Goal: Information Seeking & Learning: Get advice/opinions

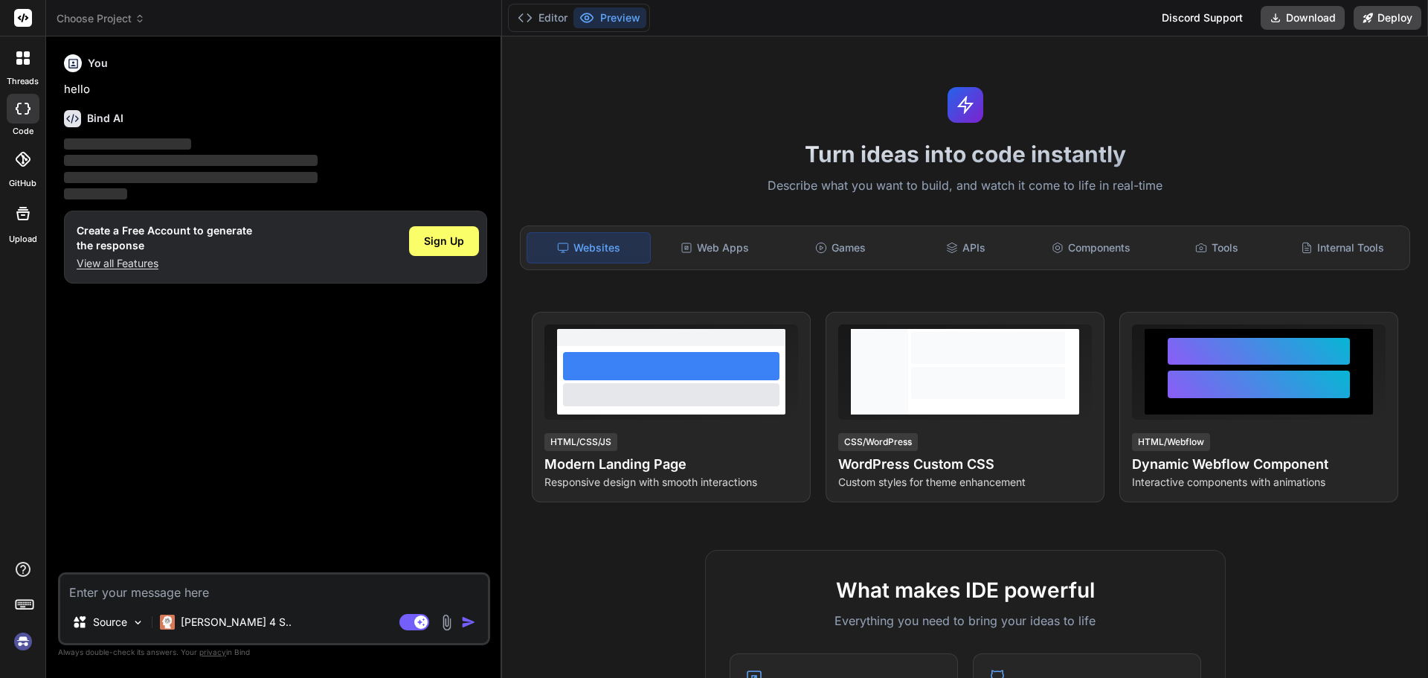
click at [218, 594] on textarea at bounding box center [274, 587] width 428 height 27
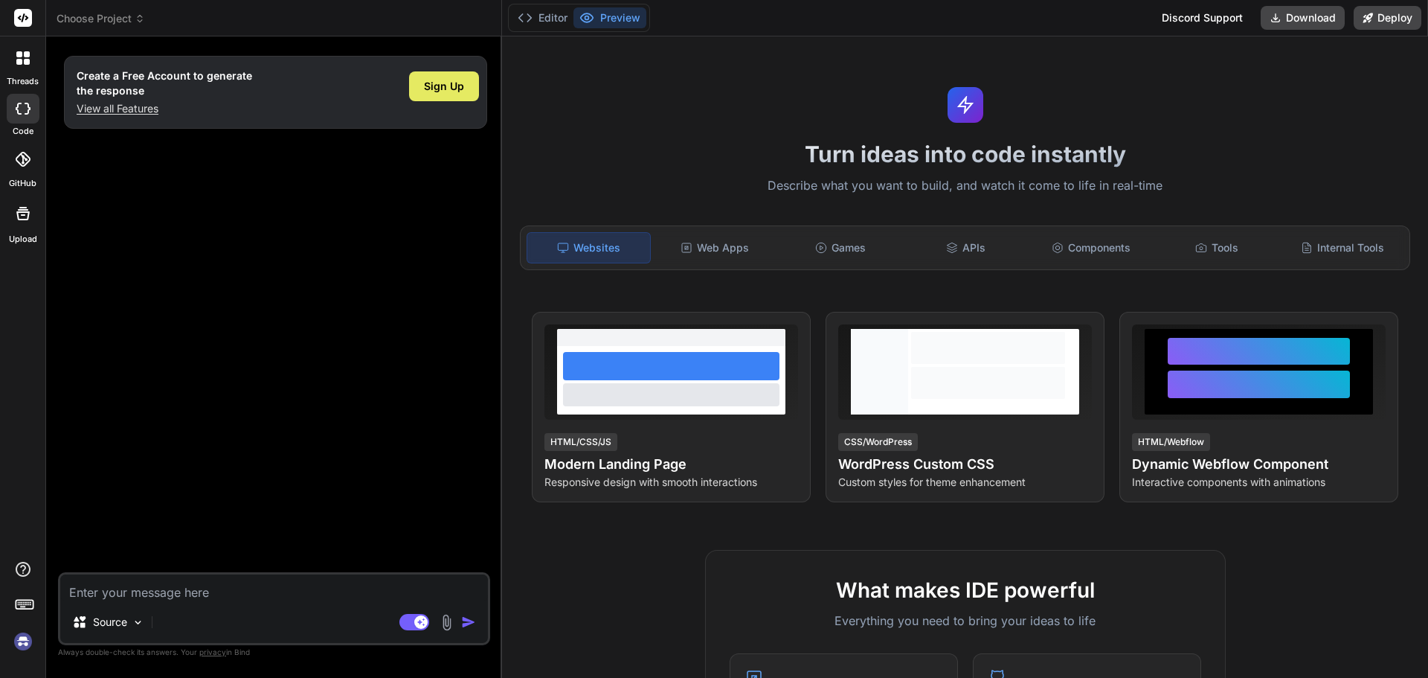
click at [431, 95] on div "Sign Up" at bounding box center [444, 86] width 70 height 30
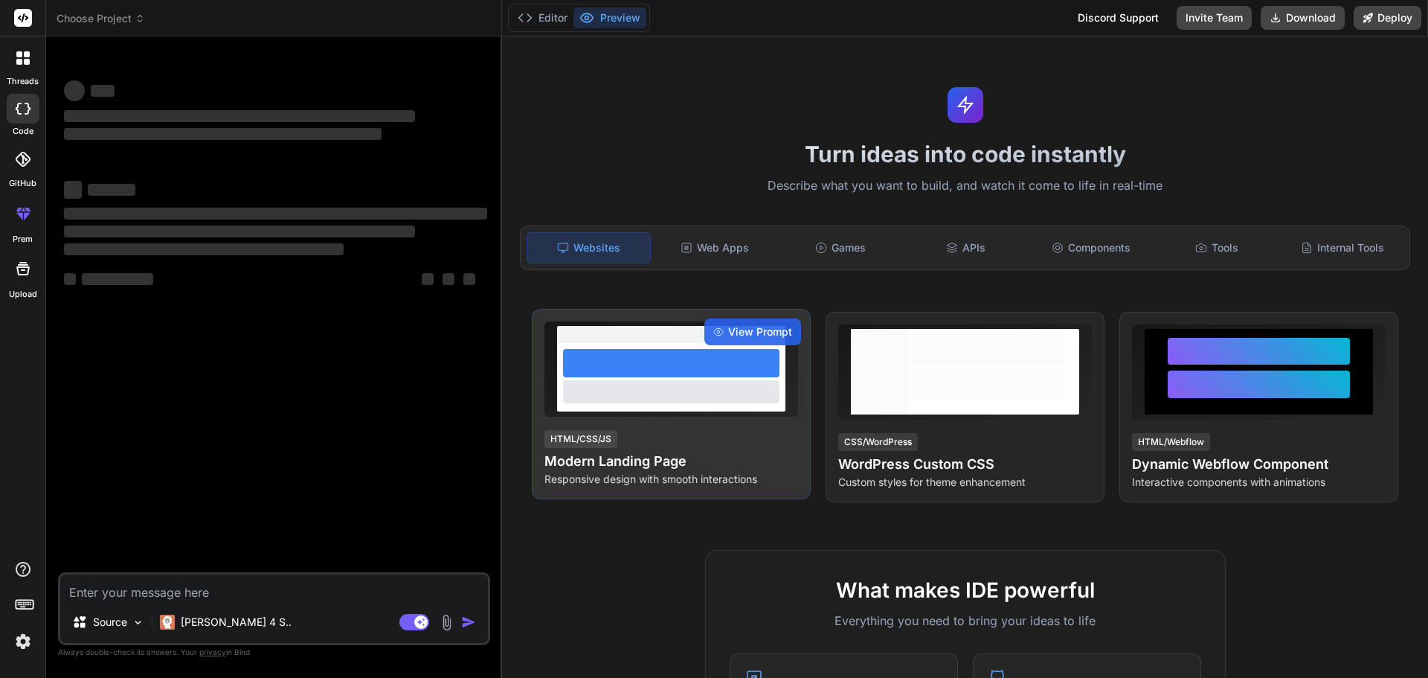
type textarea "x"
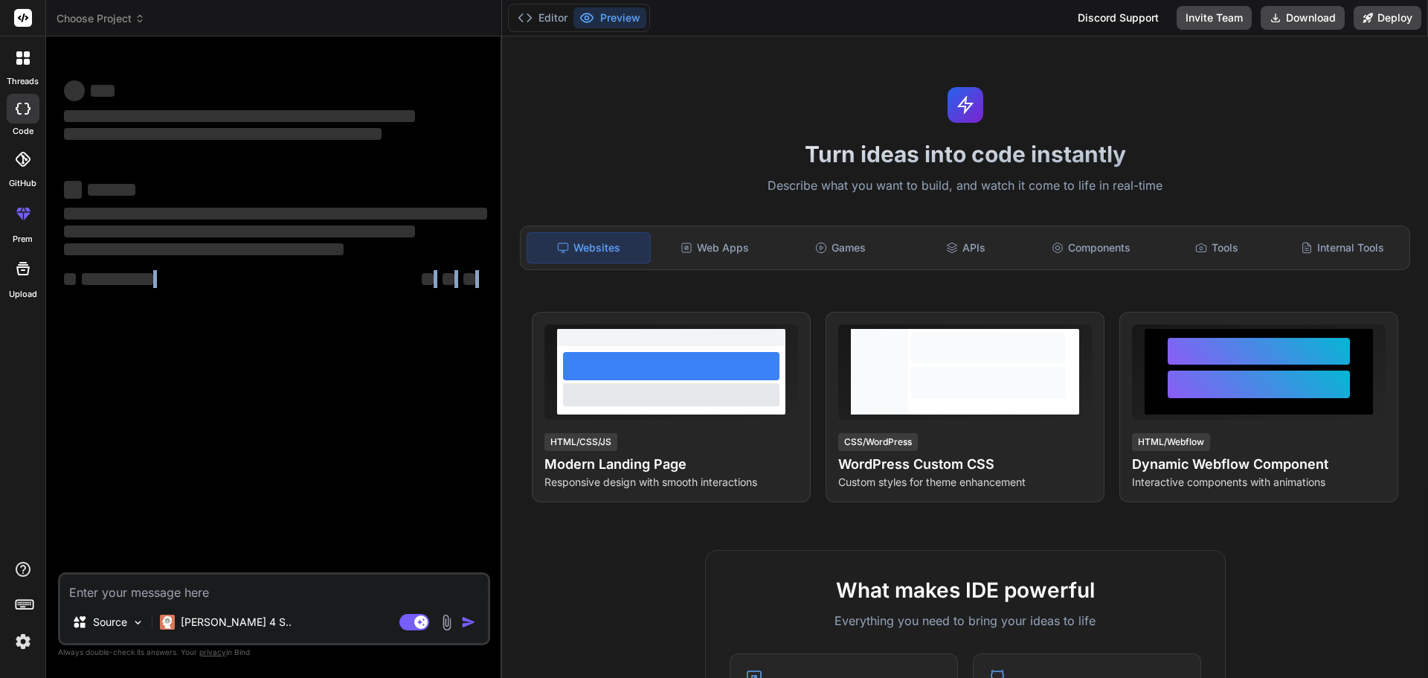
click at [265, 573] on div "‌ ‌ ‌ ‌ ‌ ‌ ‌ ‌ ‌ ‌ ‌ ‌ ‌ ‌ Source [PERSON_NAME] 4 S.. Agent Mode. When this to…" at bounding box center [274, 362] width 432 height 629
click at [233, 602] on div "Source Claude 4 S.. Agent Mode. When this toggle is activated, AI automatically…" at bounding box center [274, 608] width 432 height 73
click at [226, 593] on textarea at bounding box center [274, 587] width 428 height 27
paste textarea "I need to build a location-specific scraper for Stop & Shop grocery stores that…"
type textarea "I need to build a location-specific scraper for Stop & Shop grocery stores that…"
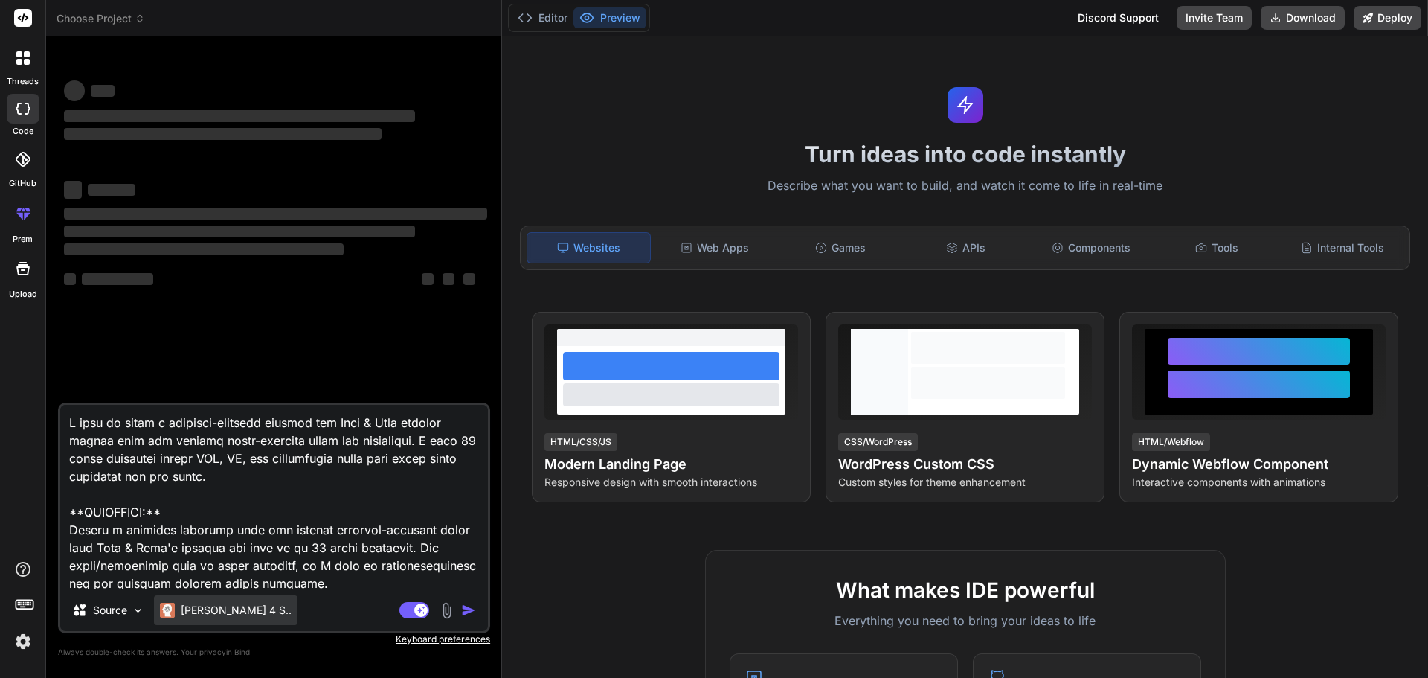
scroll to position [6411, 0]
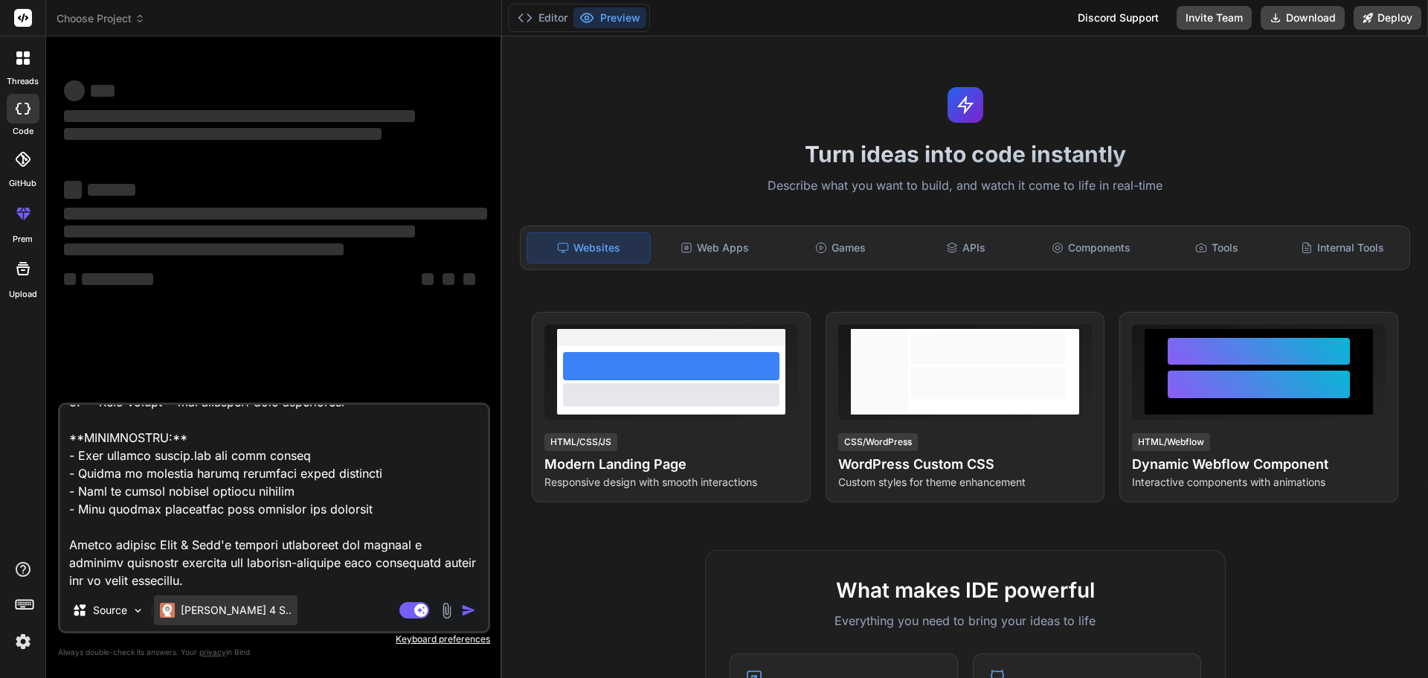
type textarea "x"
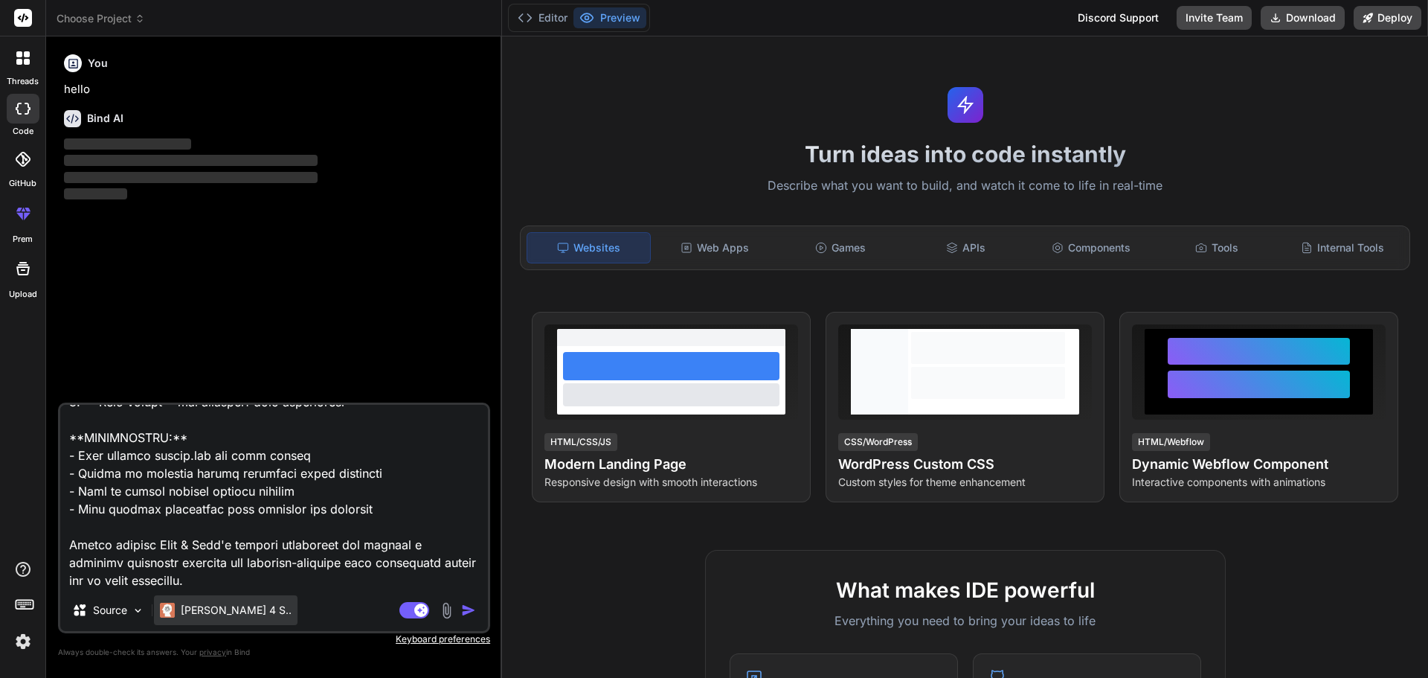
type textarea "I need to build a location-specific scraper for Stop & Shop grocery stores that…"
click at [212, 615] on p "[PERSON_NAME] 4 S.." at bounding box center [236, 610] width 111 height 15
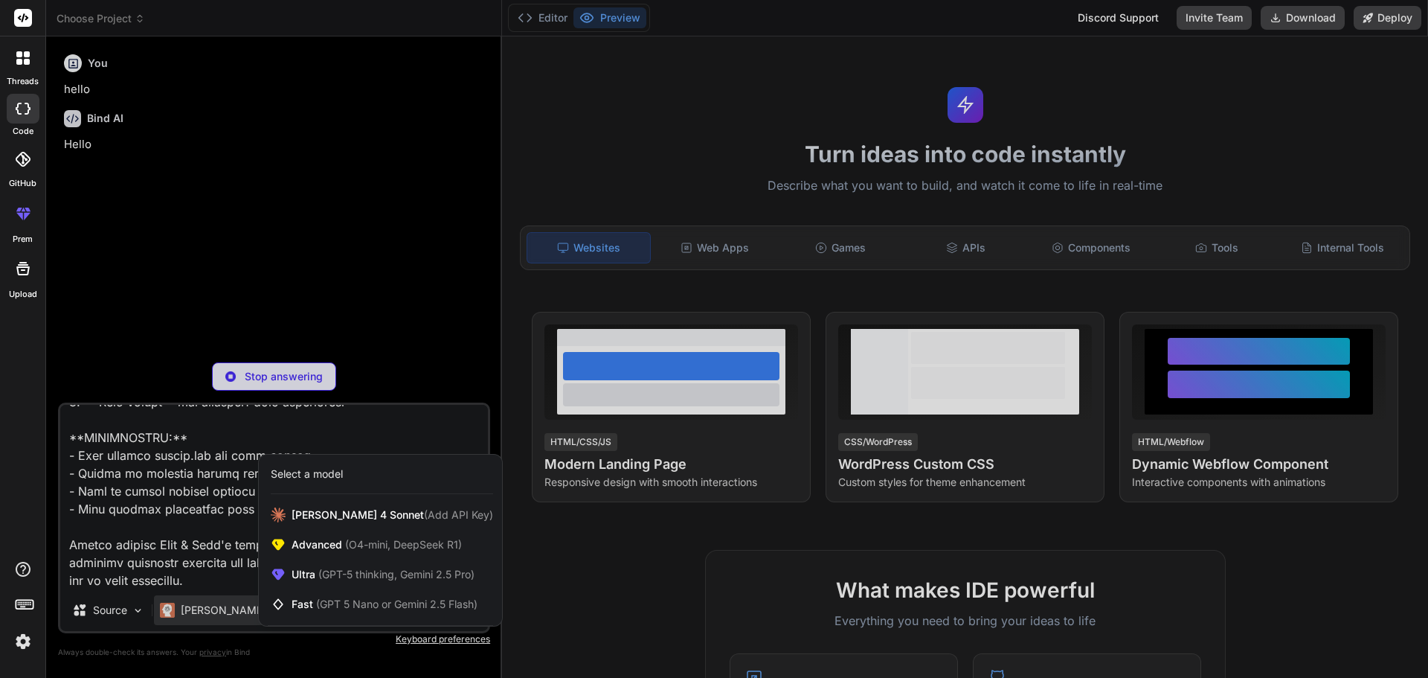
click at [212, 571] on div at bounding box center [714, 339] width 1428 height 678
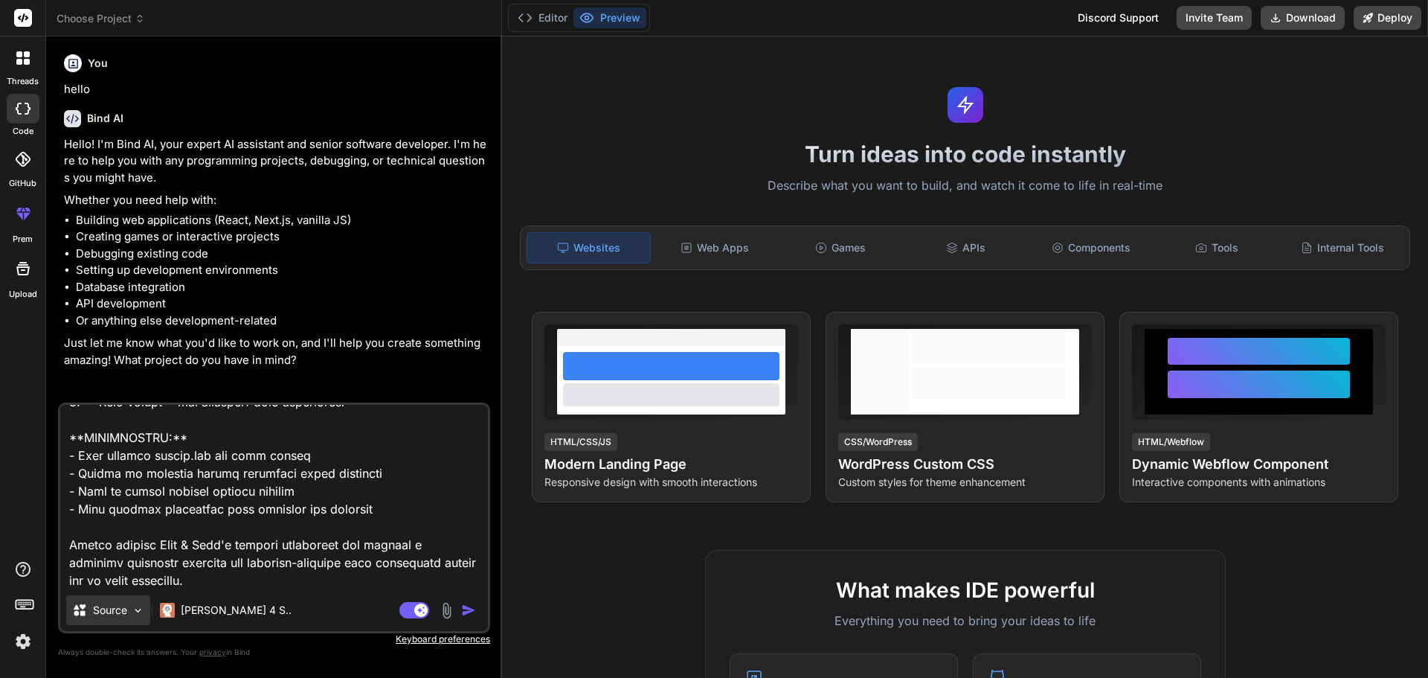
click at [112, 608] on p "Source" at bounding box center [110, 610] width 34 height 15
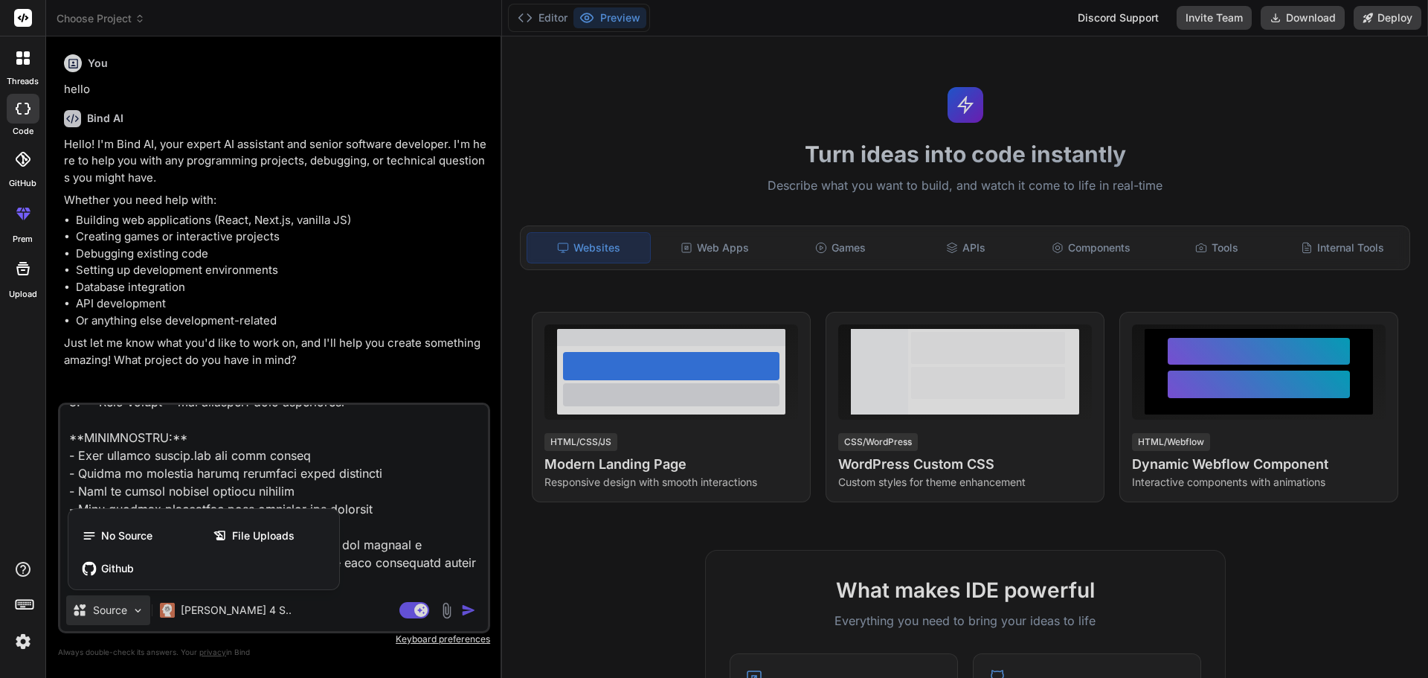
click at [307, 608] on div at bounding box center [714, 339] width 1428 height 678
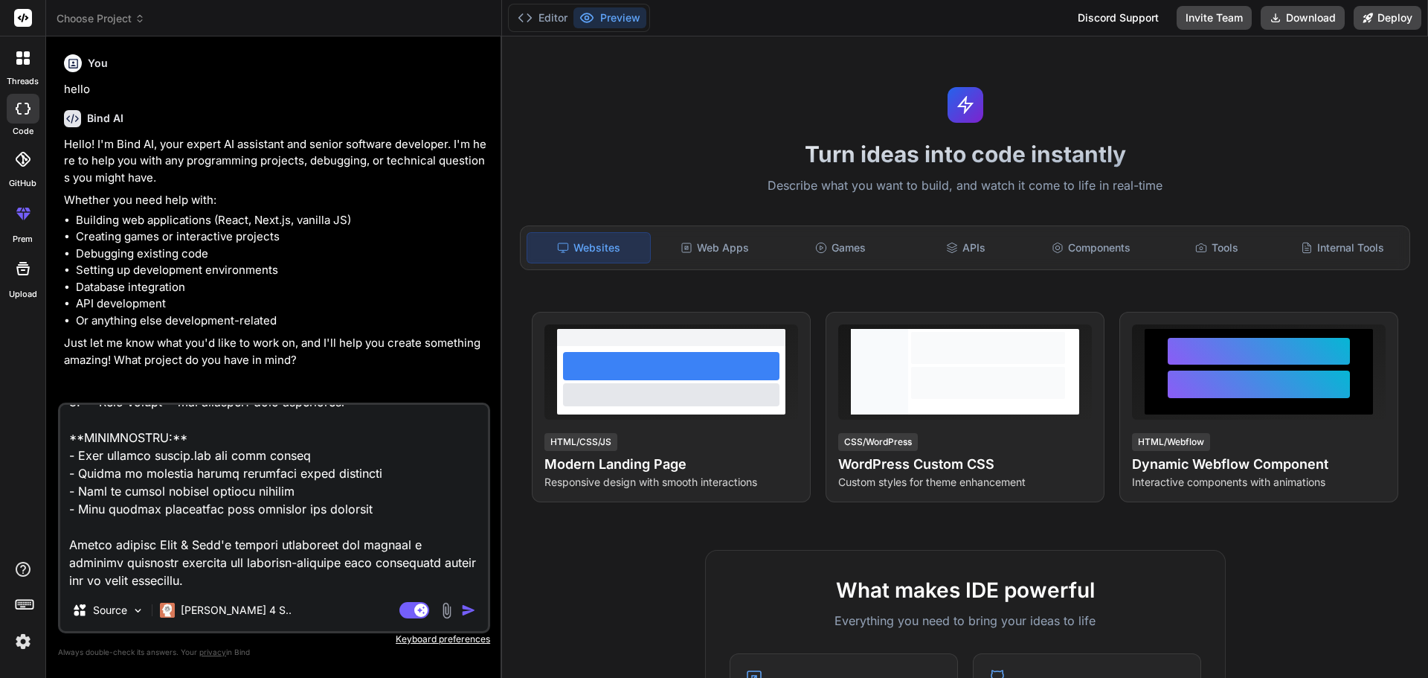
click at [469, 611] on img "button" at bounding box center [468, 610] width 15 height 15
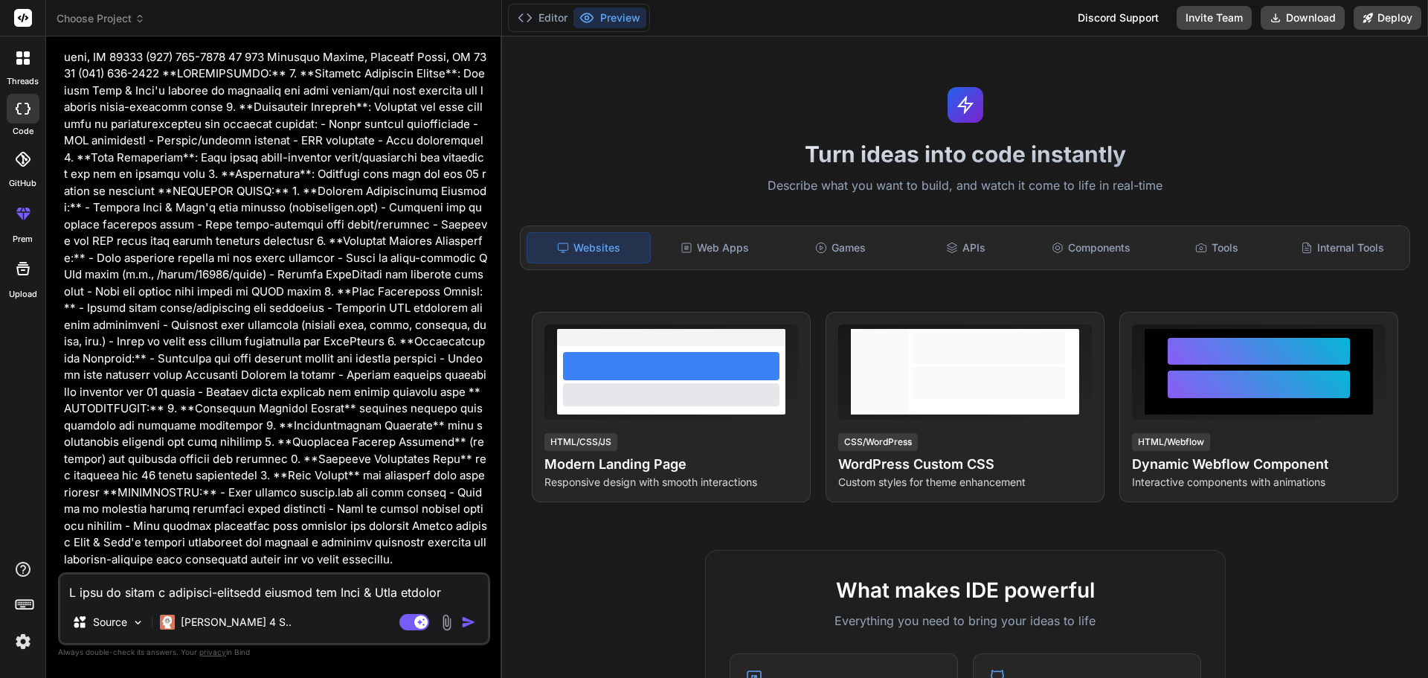
scroll to position [1510, 0]
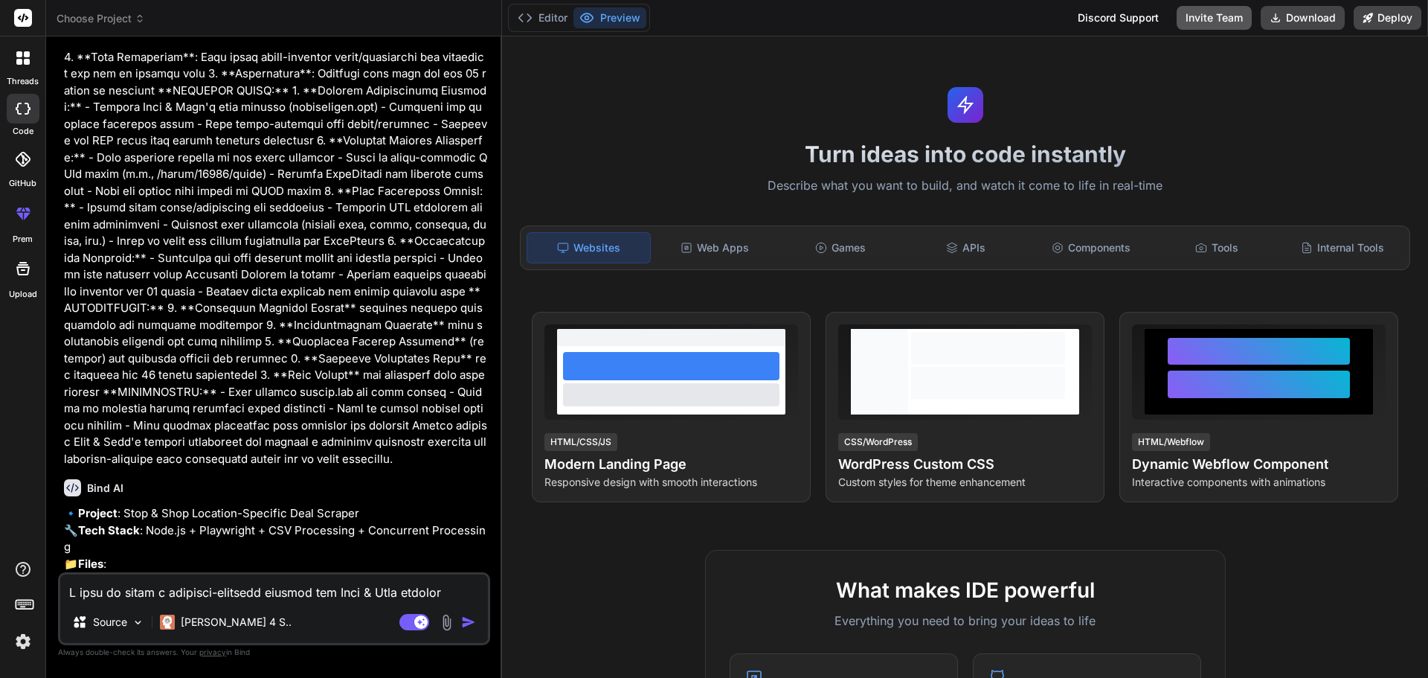
type textarea "x"
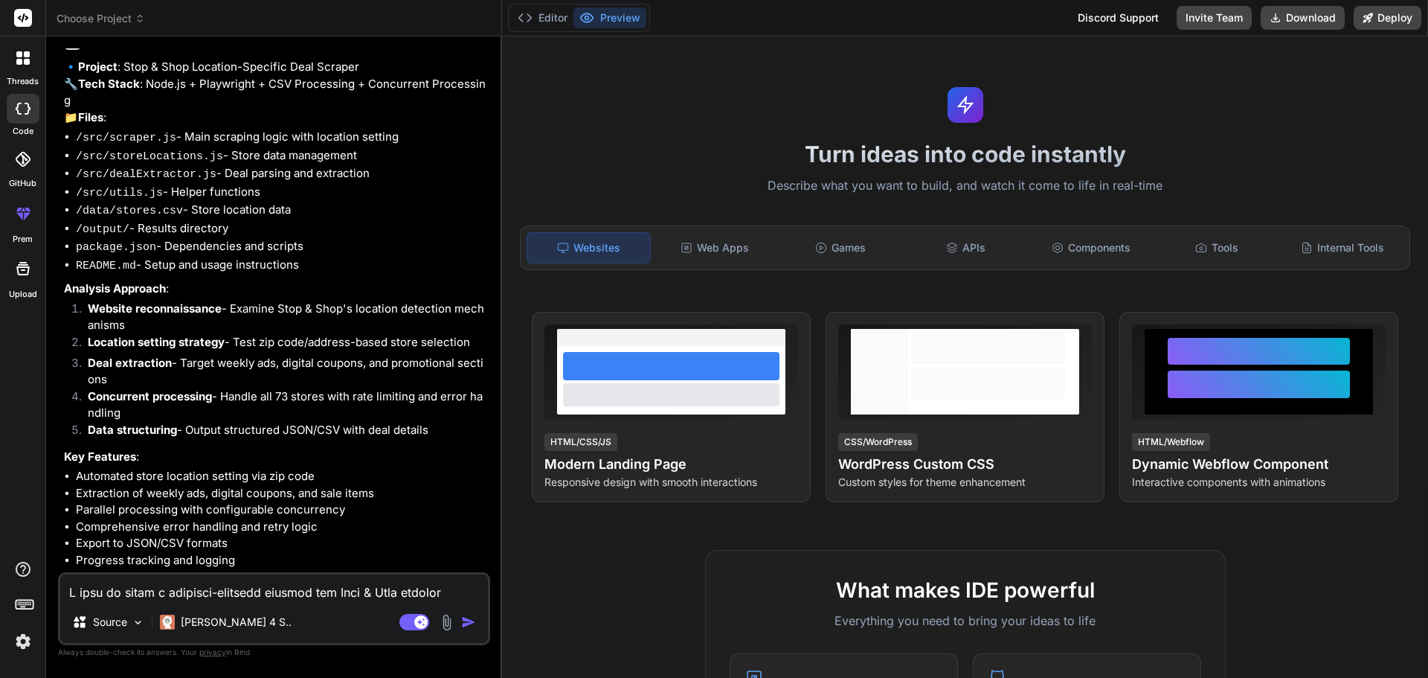
scroll to position [2001, 0]
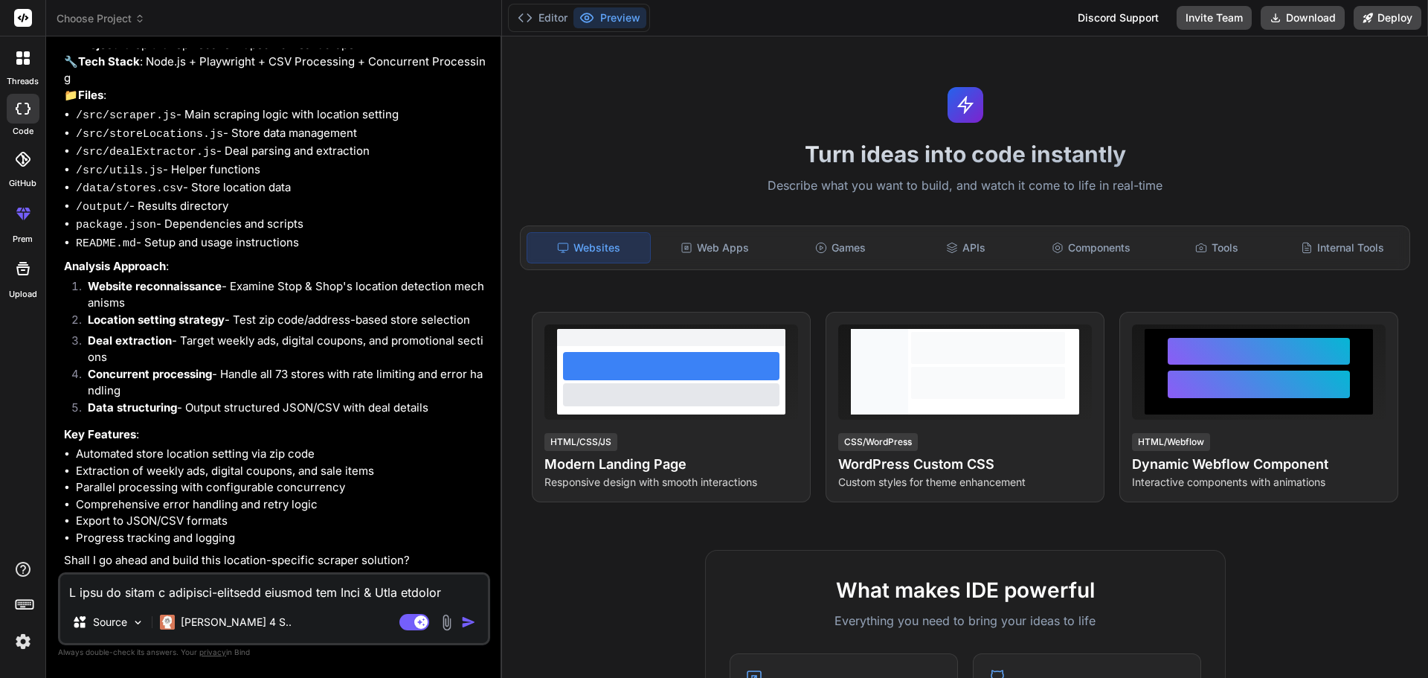
drag, startPoint x: 382, startPoint y: 365, endPoint x: 379, endPoint y: 394, distance: 29.2
click at [392, 593] on textarea at bounding box center [274, 587] width 428 height 27
type textarea "x"
type textarea "U"
type textarea "x"
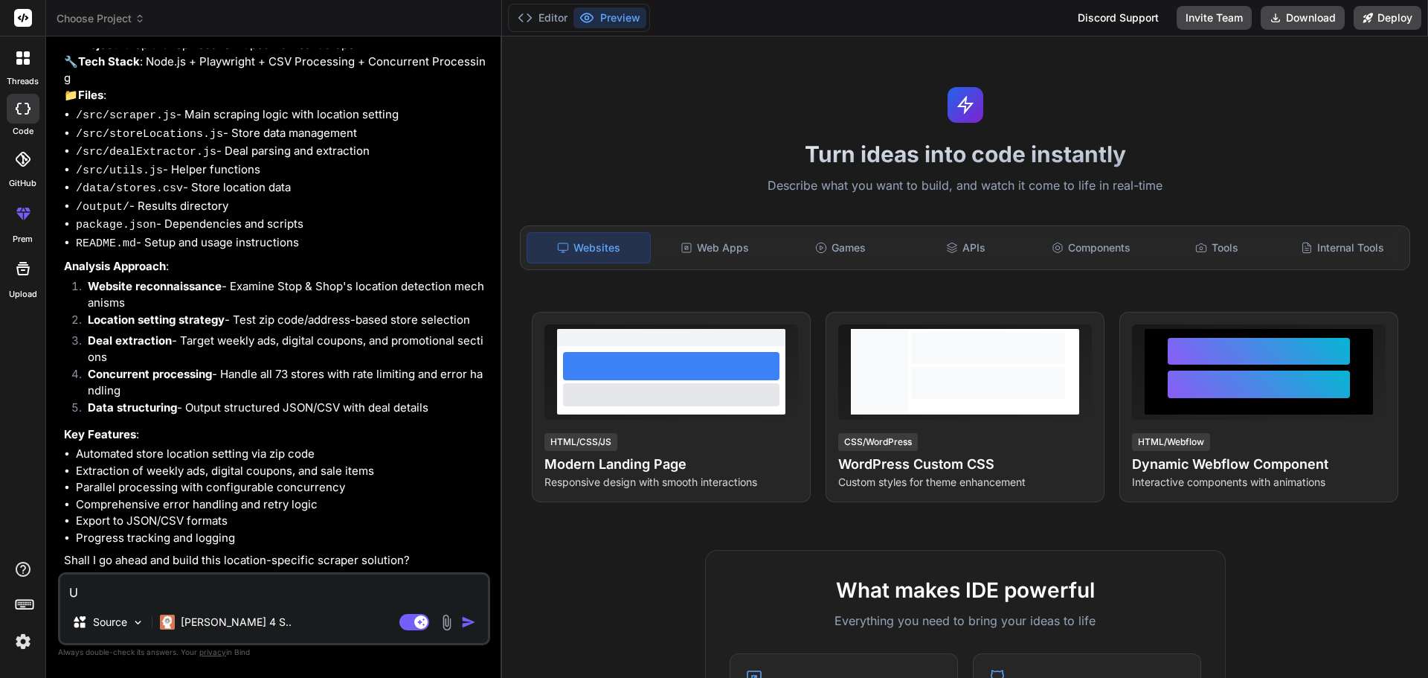
type textarea "Ue"
type textarea "x"
type textarea "Ues"
type textarea "x"
type textarea "Ue"
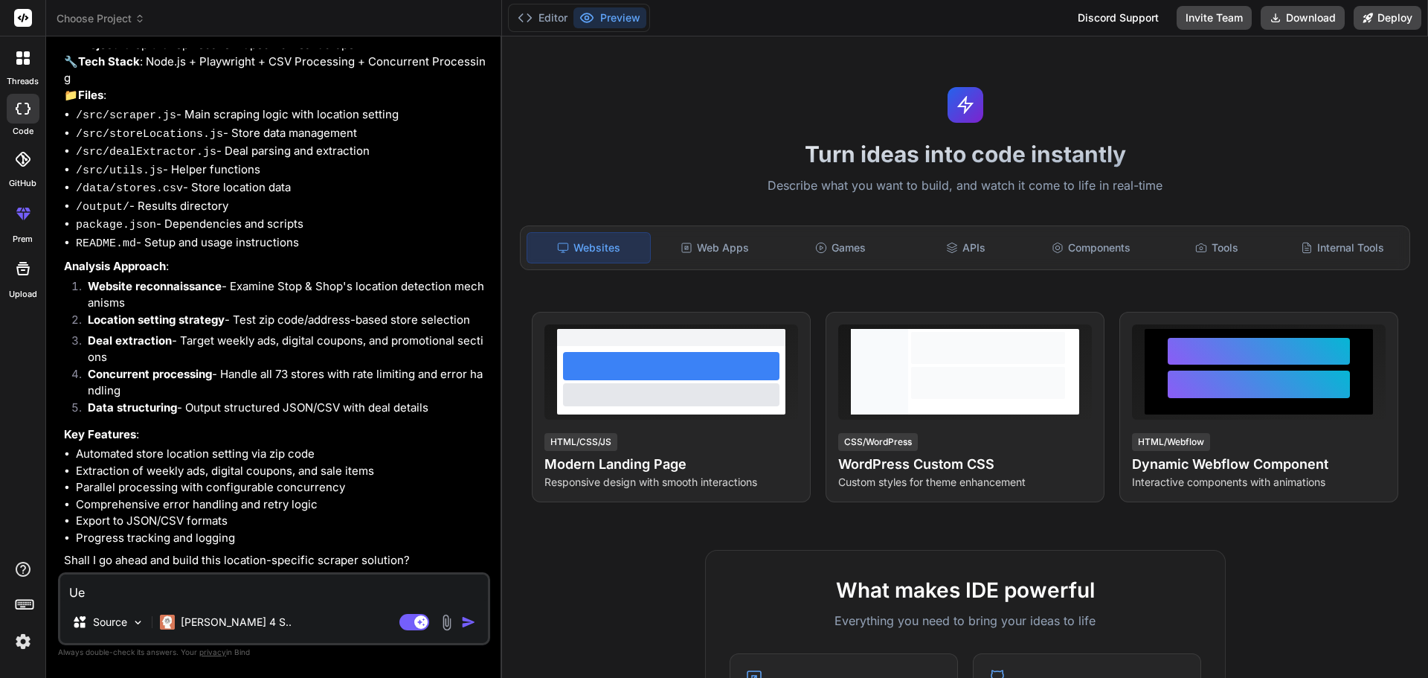
type textarea "x"
type textarea "U"
type textarea "x"
type textarea "Y"
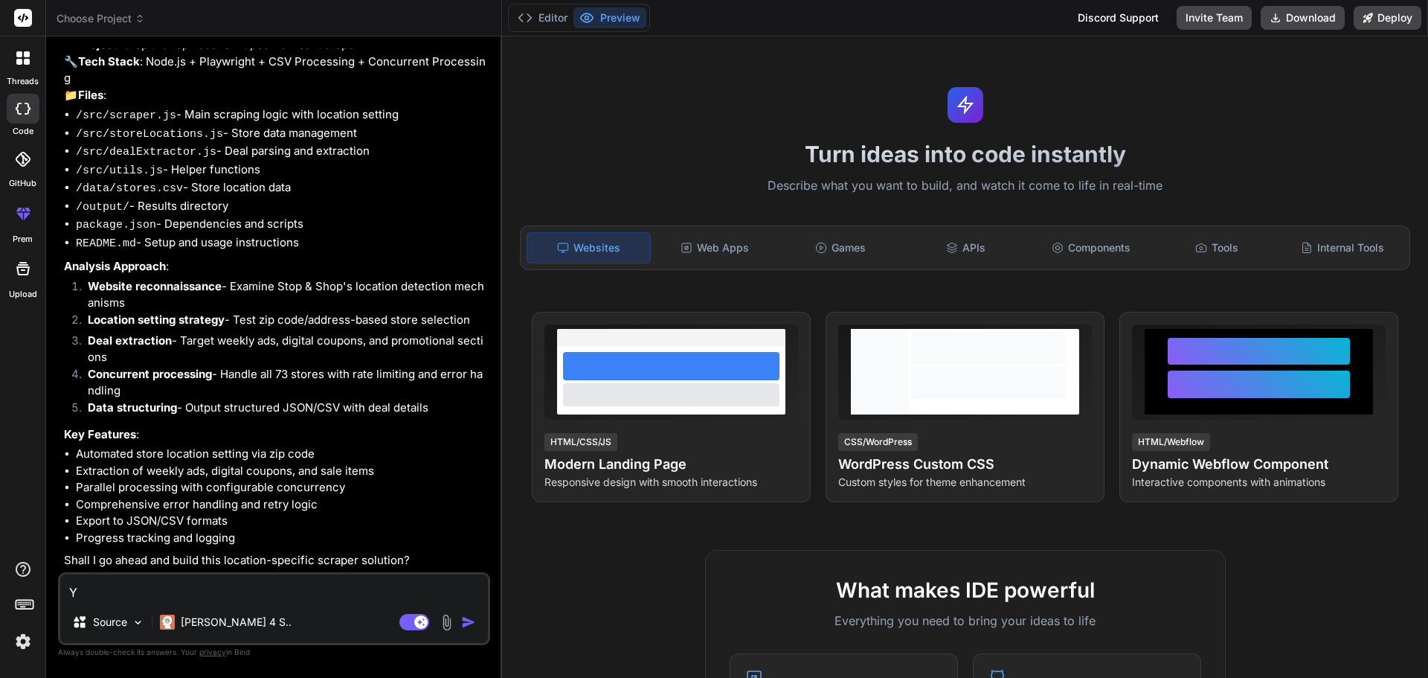
type textarea "x"
type textarea "Ye"
type textarea "x"
type textarea "Yes"
click at [469, 620] on img "button" at bounding box center [468, 622] width 15 height 15
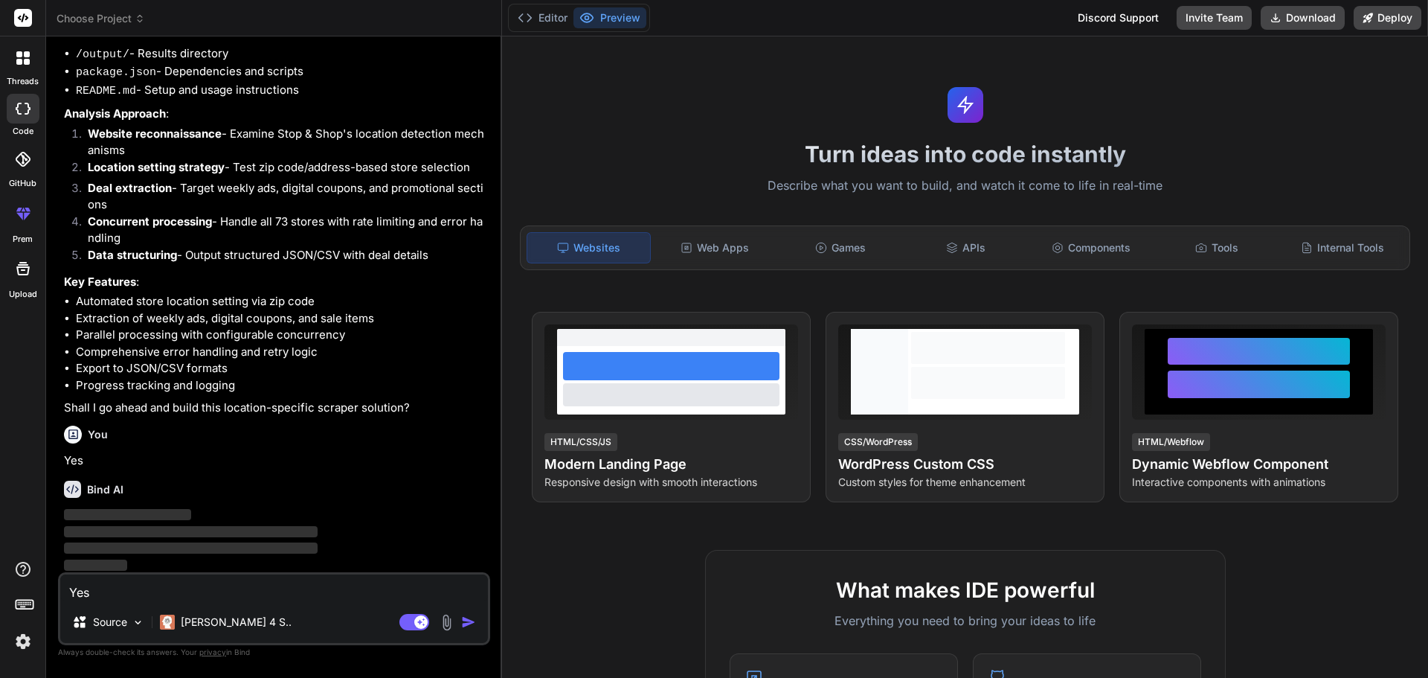
scroll to position [2154, 0]
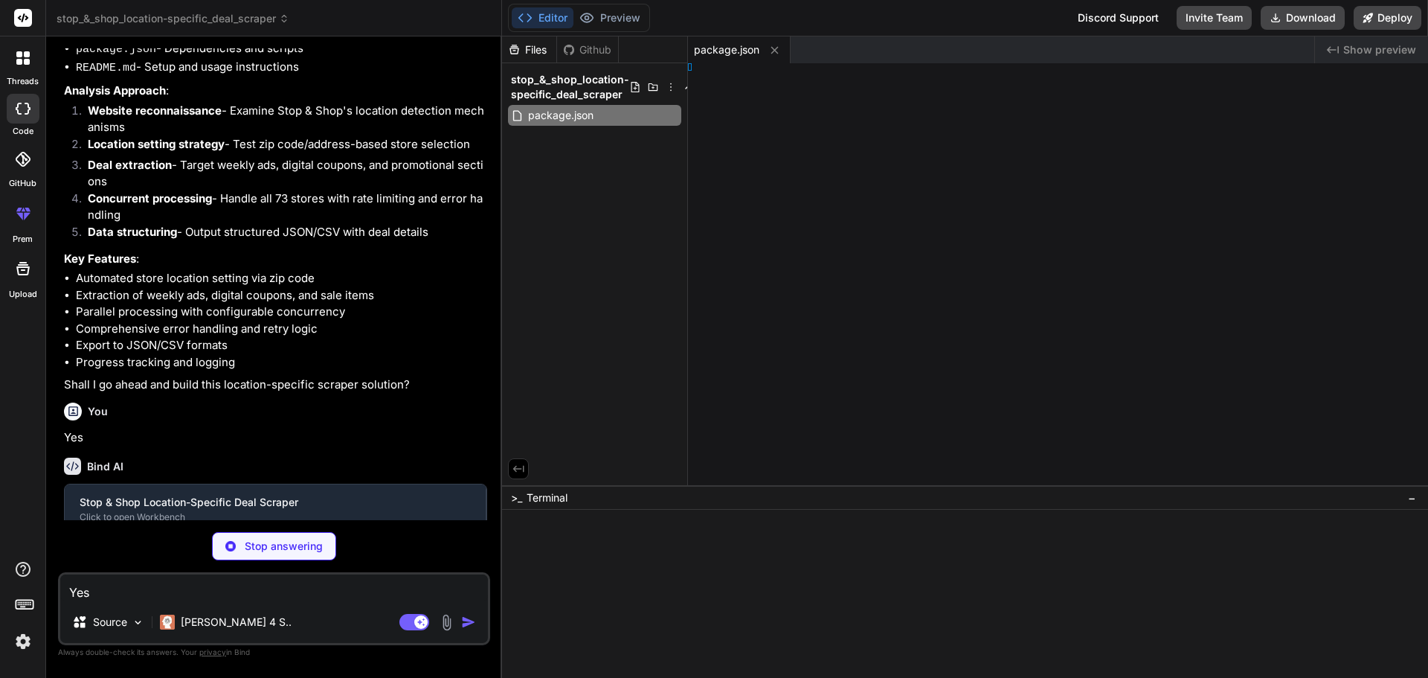
type textarea "x"
type textarea "1-9300"
type textarea "x"
type textarea "} }"
type textarea "x"
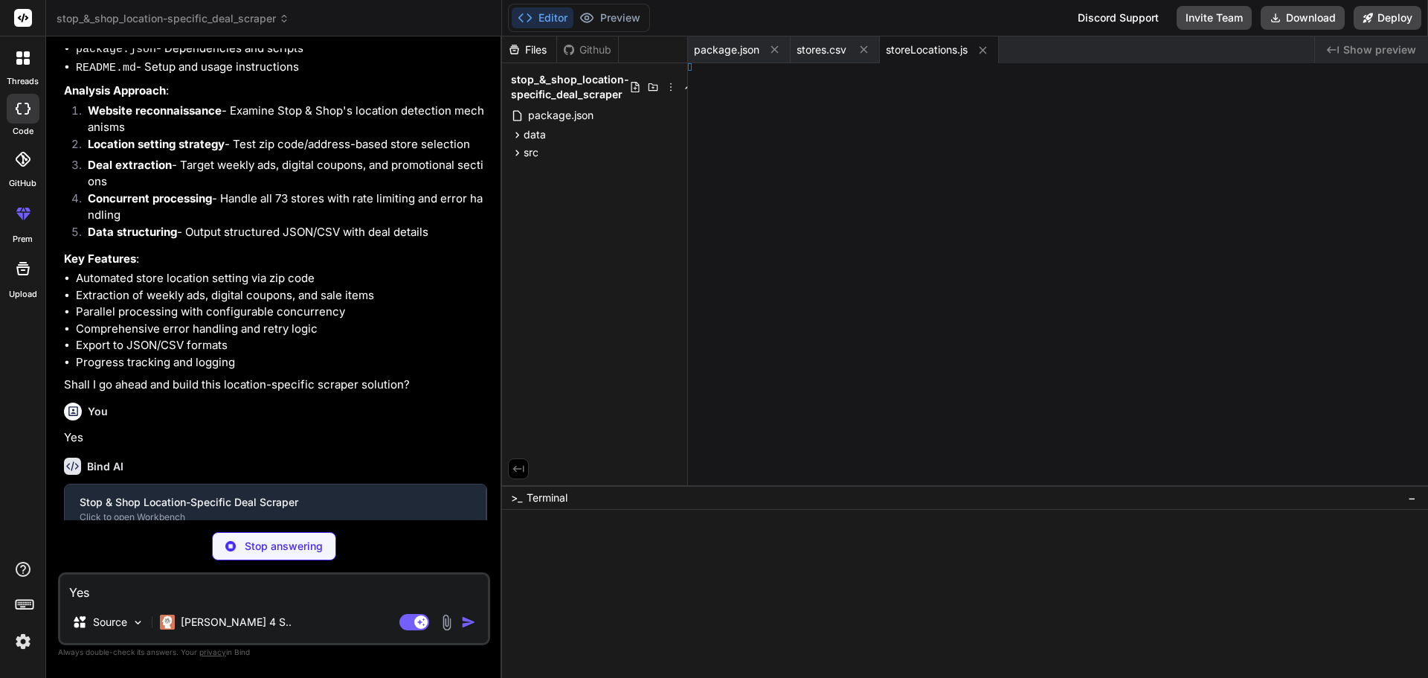
type textarea "}"
type textarea "x"
type textarea "); }"
type textarea "x"
type textarea "site(); }"
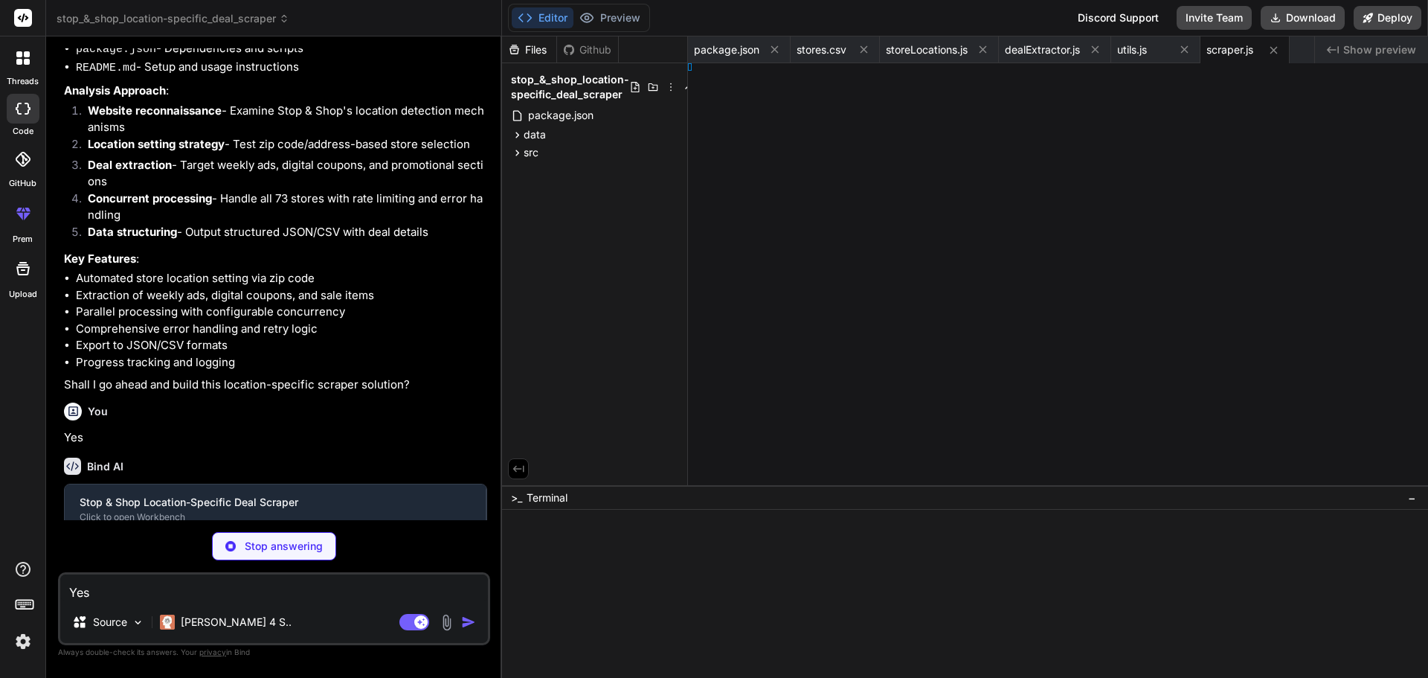
type textarea "x"
type textarea "s(); }"
type textarea "x"
type textarea "tory"
type textarea "x"
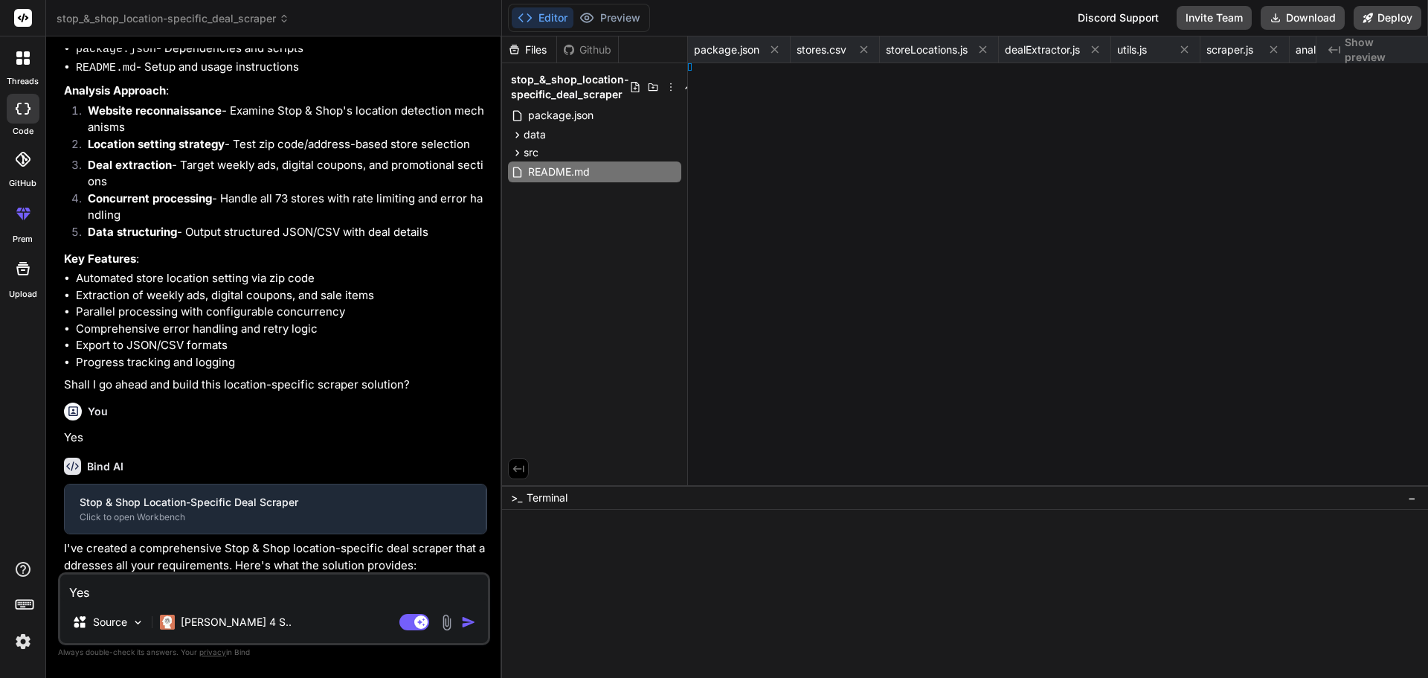
type textarea "4. Update tests in `test.js` ## 📞 Support For issues or questions: 1. Check the…"
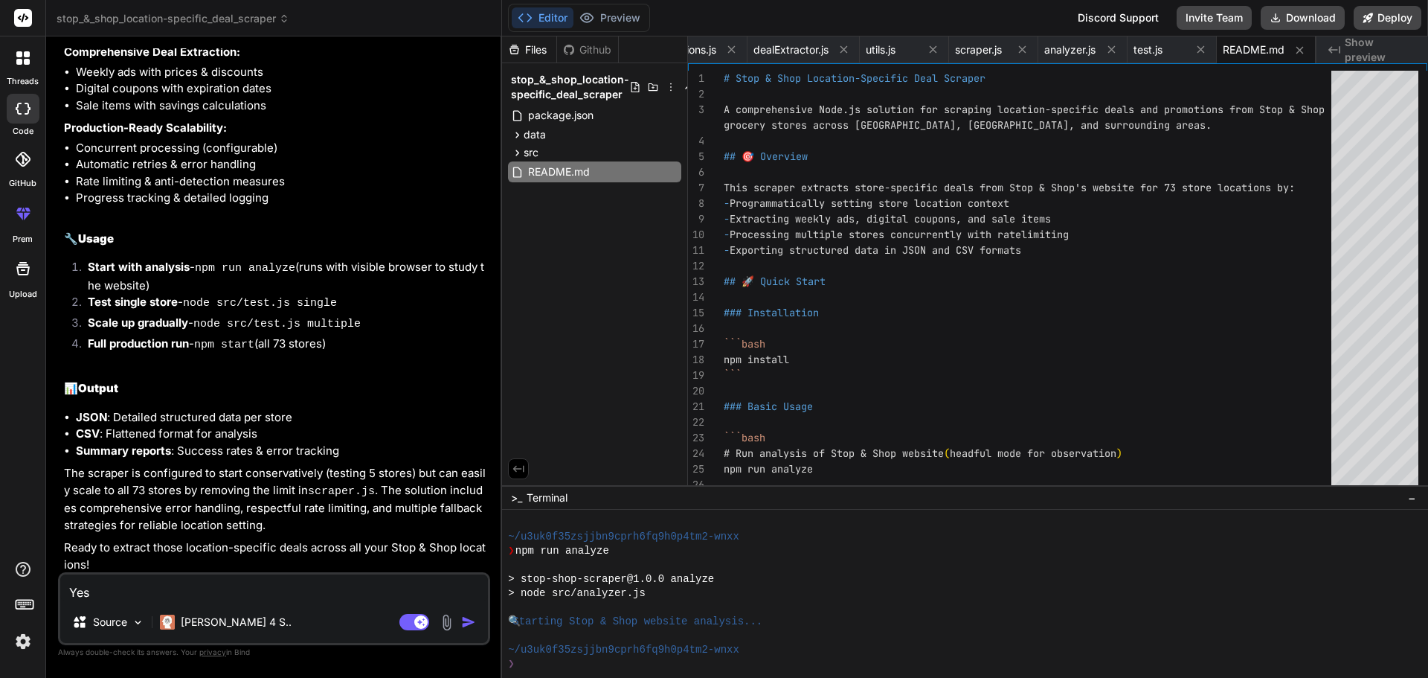
scroll to position [3192, 0]
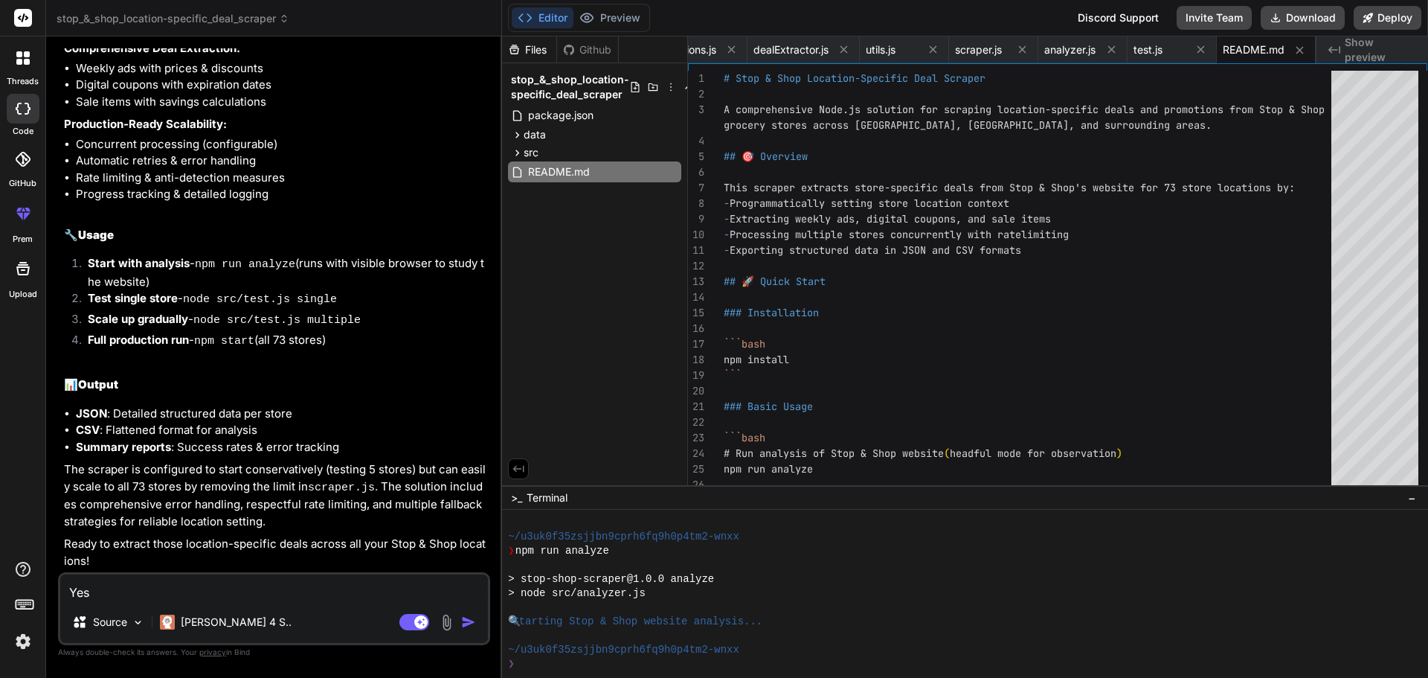
drag, startPoint x: 309, startPoint y: 347, endPoint x: 308, endPoint y: 370, distance: 22.4
drag, startPoint x: 377, startPoint y: 498, endPoint x: 373, endPoint y: 520, distance: 22.6
click at [332, 579] on textarea "Yes" at bounding box center [274, 587] width 428 height 27
type textarea "x"
type textarea "P"
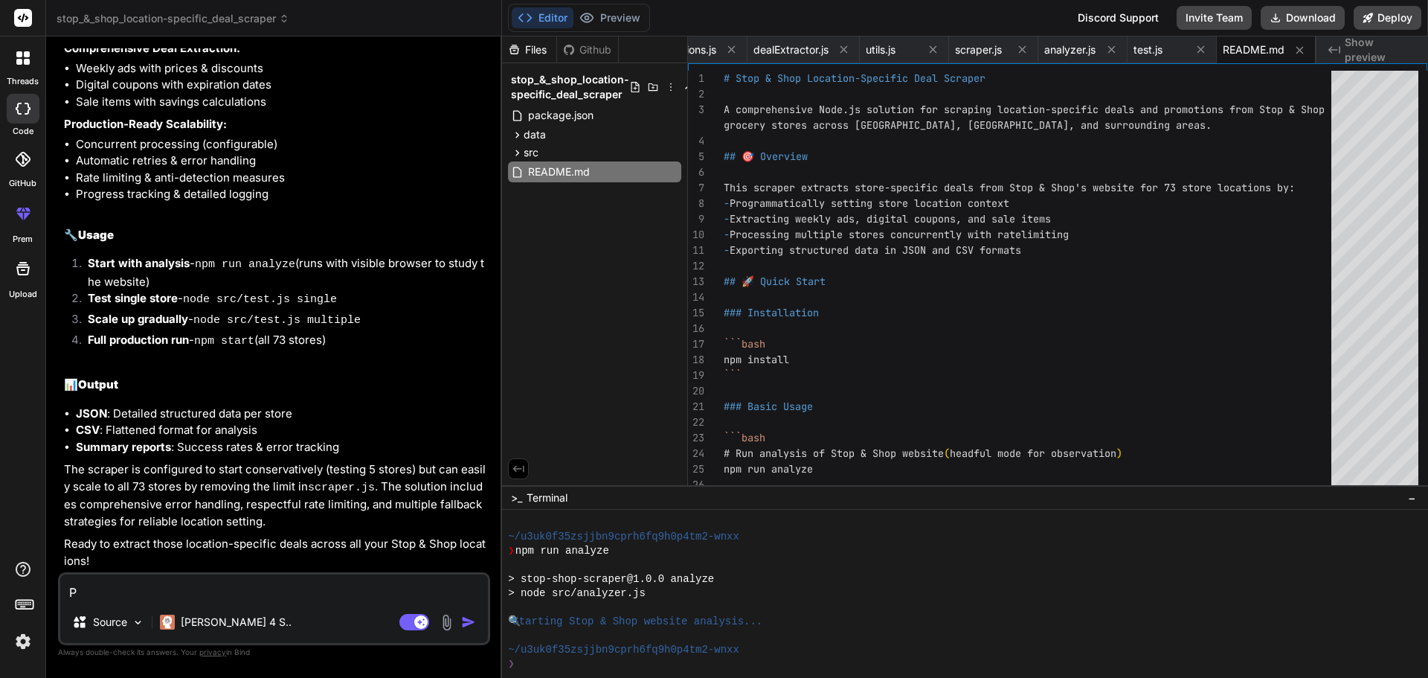
type textarea "x"
type textarea "Pl"
type textarea "x"
type textarea "Ple"
type textarea "x"
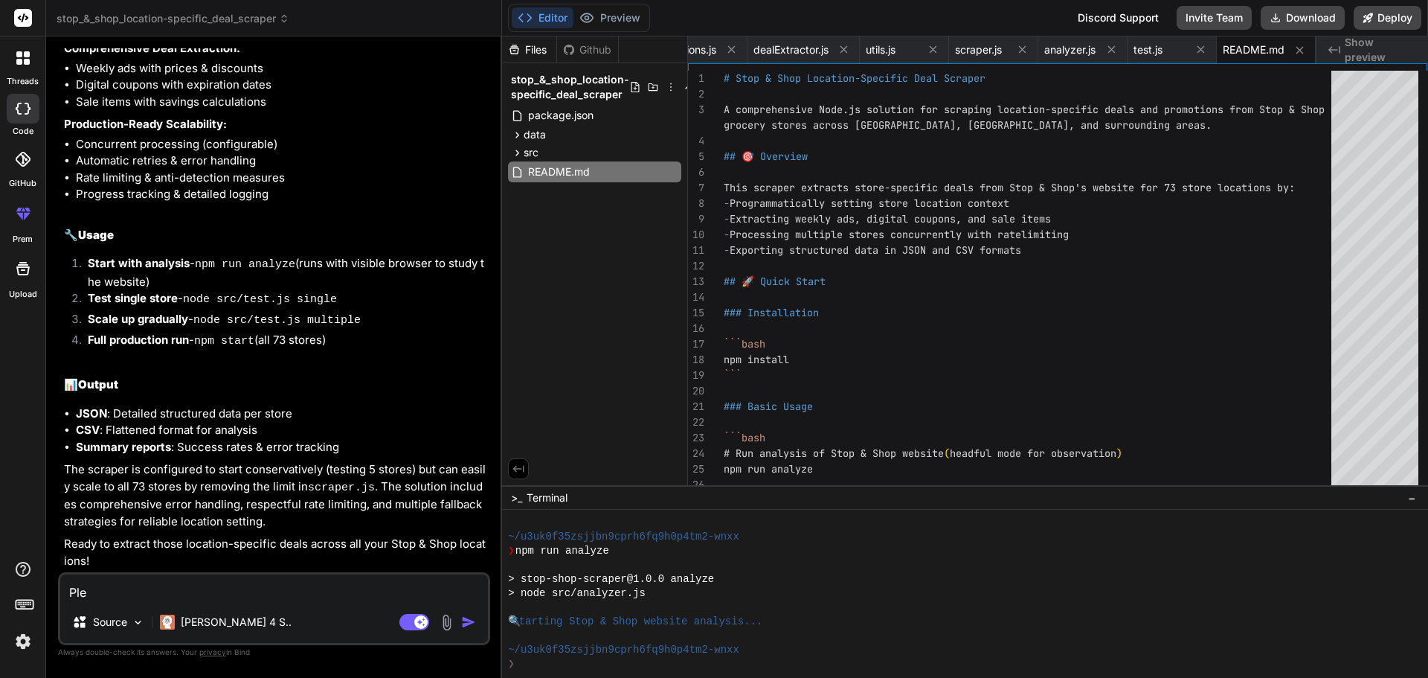
type textarea "Plea"
type textarea "x"
type textarea "Pleas"
type textarea "x"
type textarea "Please"
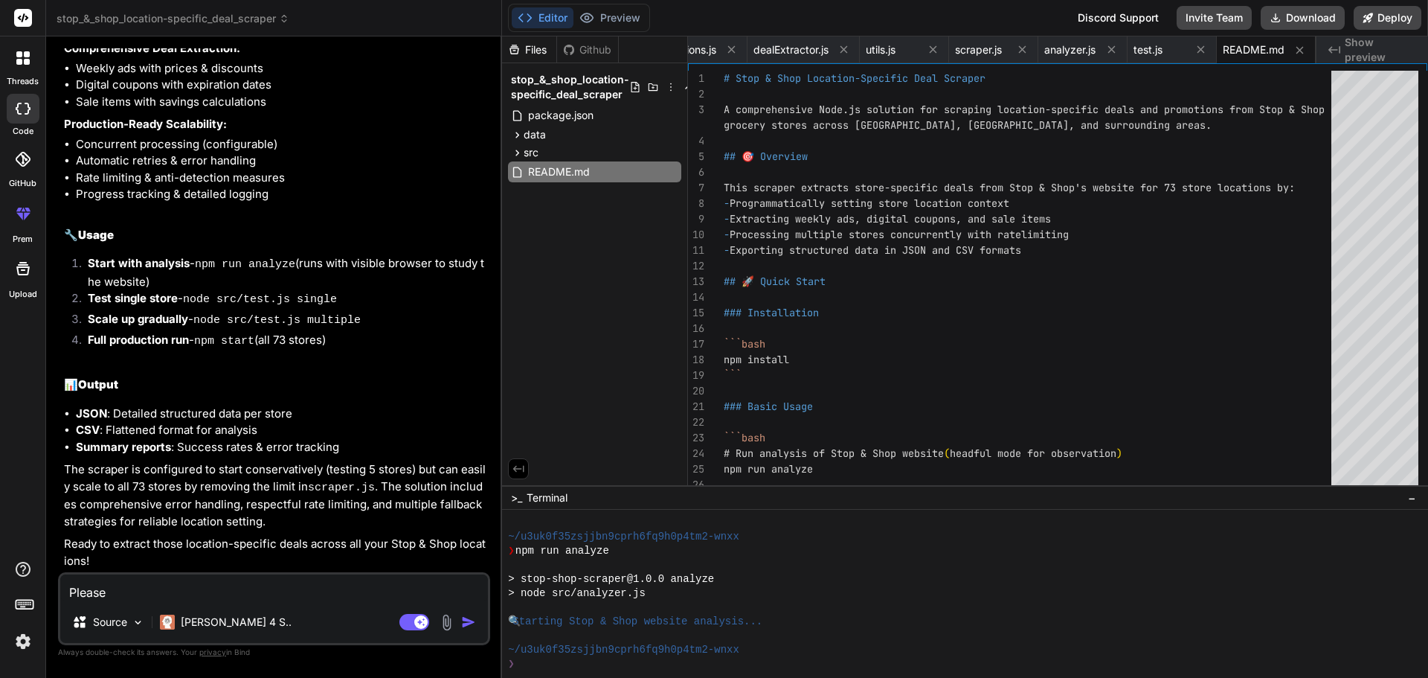
type textarea "x"
type textarea "Please"
type textarea "x"
type textarea "Please e"
type textarea "x"
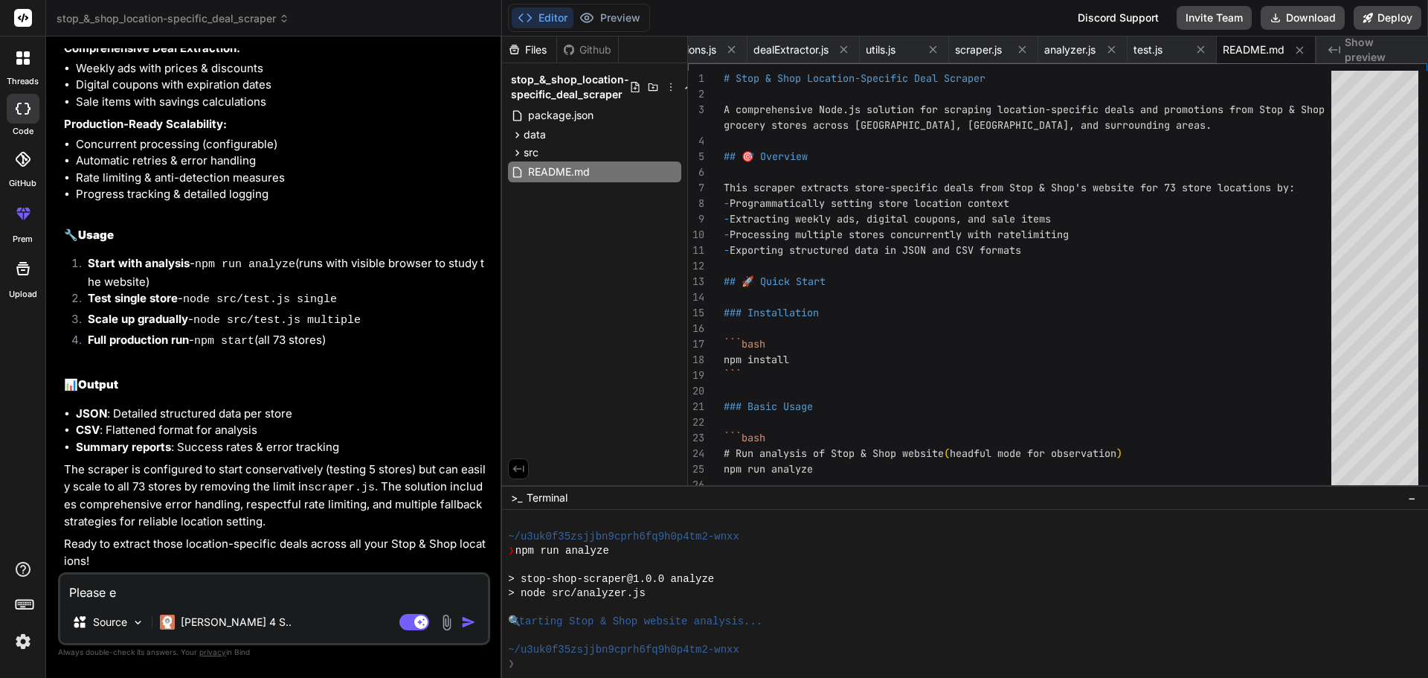
type textarea "Please ex"
type textarea "x"
type textarea "Please ext"
type textarea "x"
type textarea "Please extr"
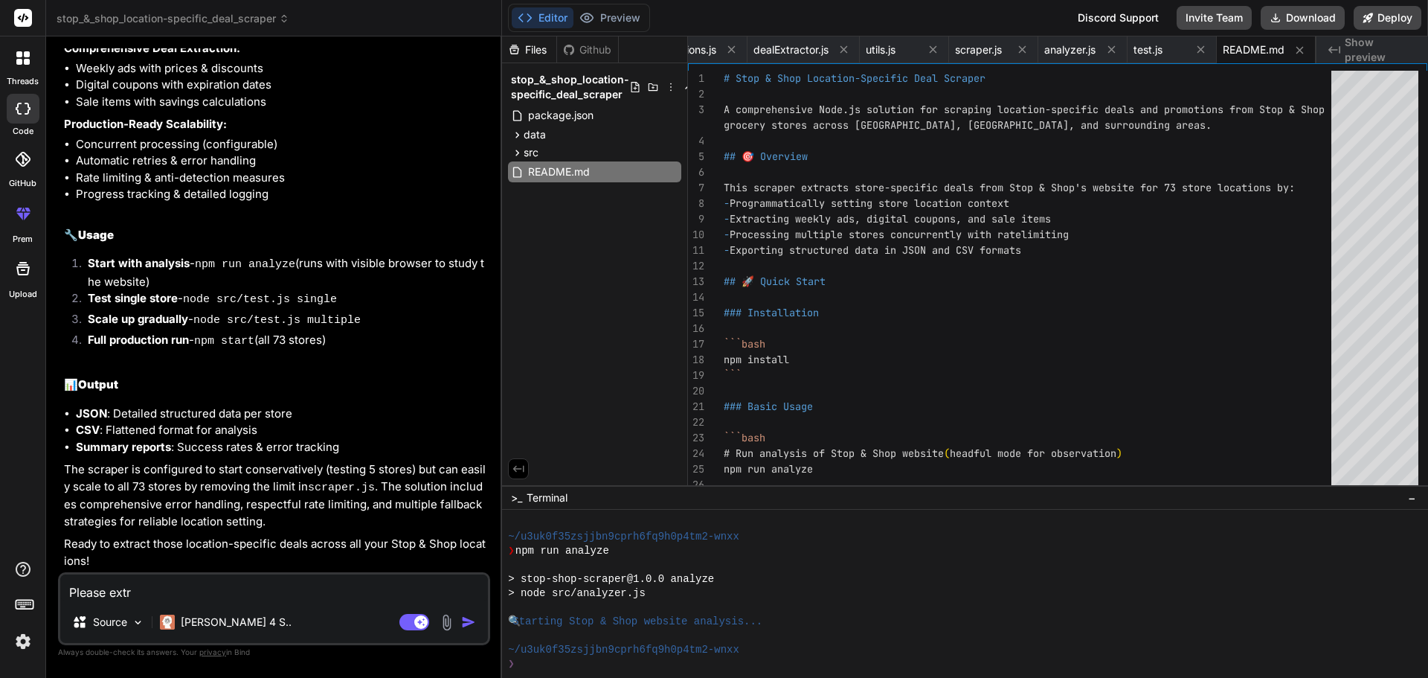
type textarea "x"
type textarea "Please extra"
type textarea "x"
type textarea "Please extrac"
type textarea "x"
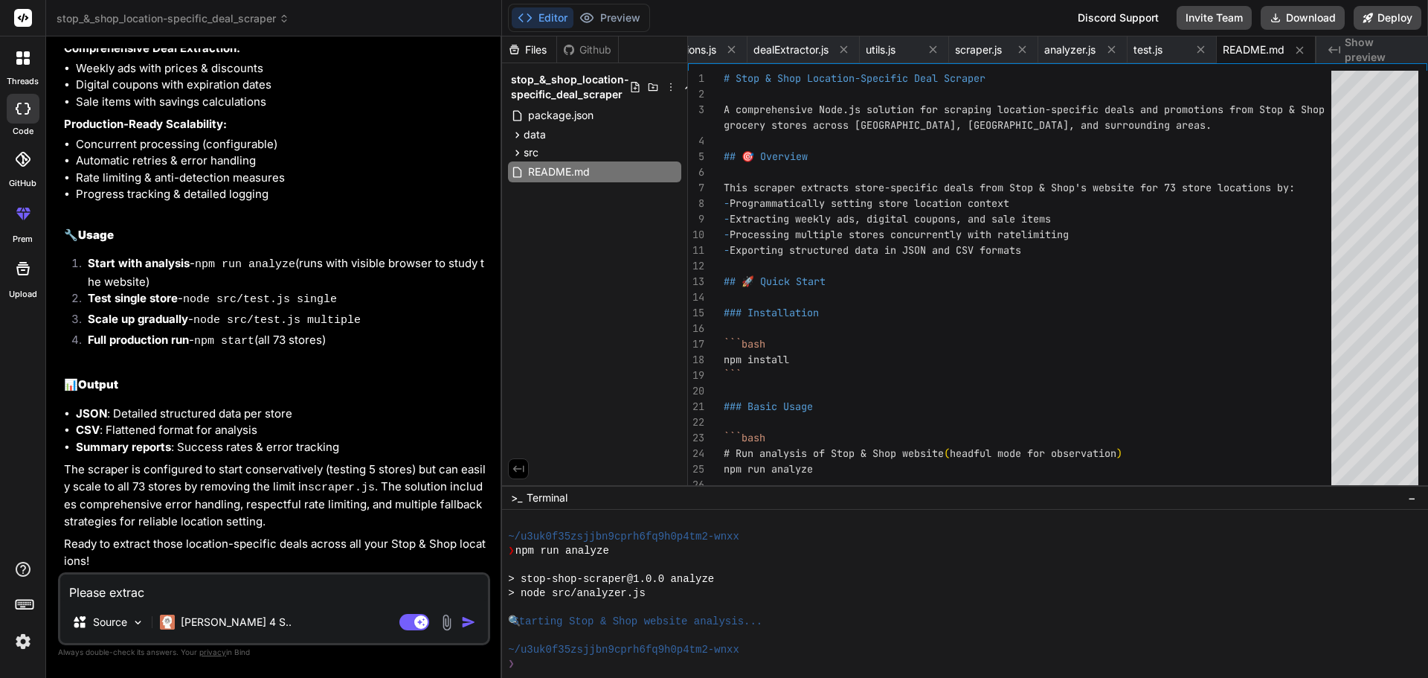
type textarea "Please extract"
type textarea "x"
type textarea "Please extract"
type textarea "x"
type textarea "Please extract a"
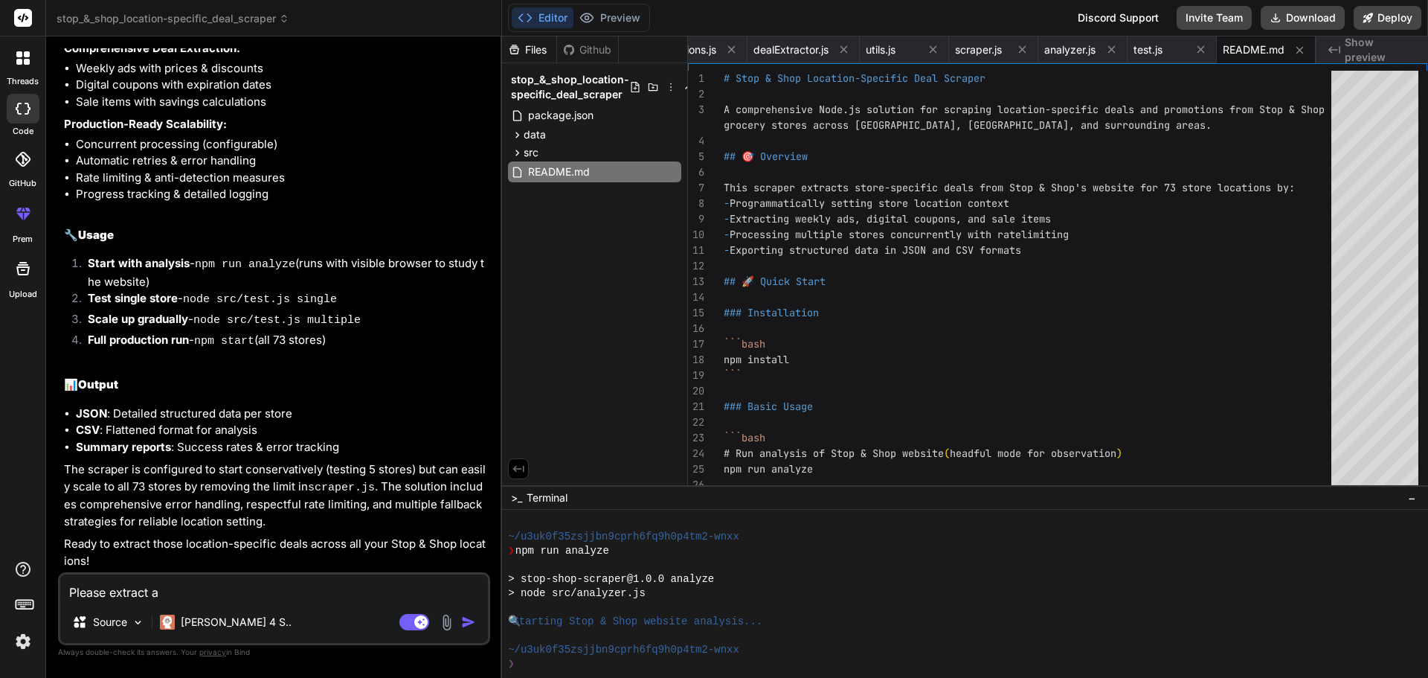
type textarea "x"
type textarea "Please extract al"
type textarea "x"
type textarea "Please extract all"
type textarea "x"
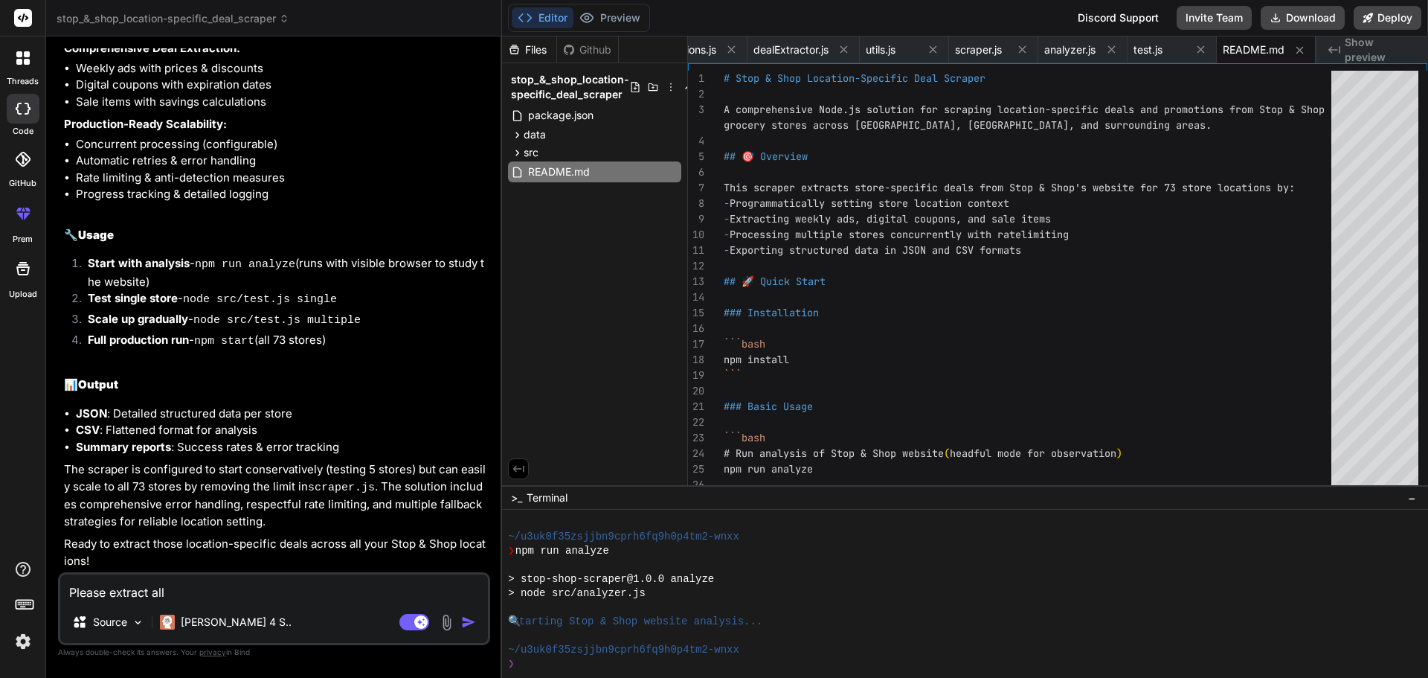
type textarea "Please extract all"
type textarea "x"
type textarea "Please extract all o"
type textarea "x"
type textarea "Please extract all of"
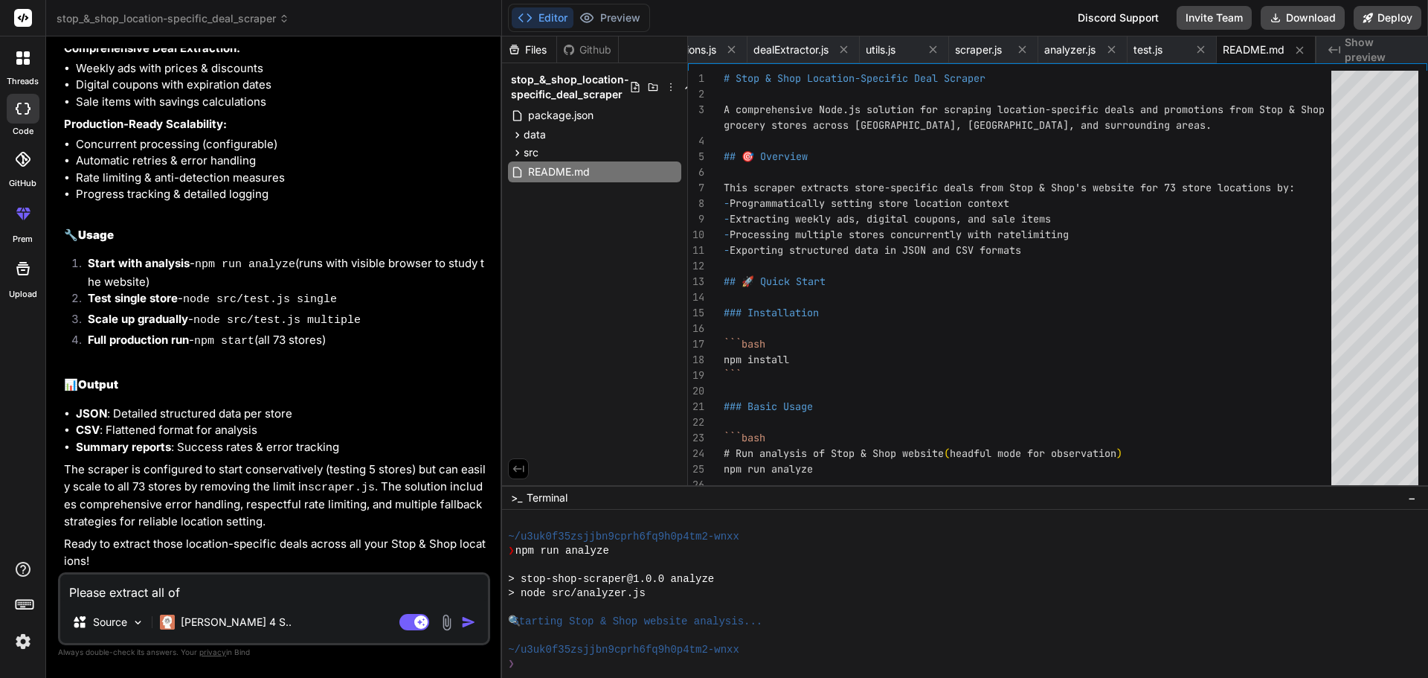
type textarea "x"
type textarea "Please extract all of"
type textarea "x"
type textarea "Please extract all of t"
type textarea "x"
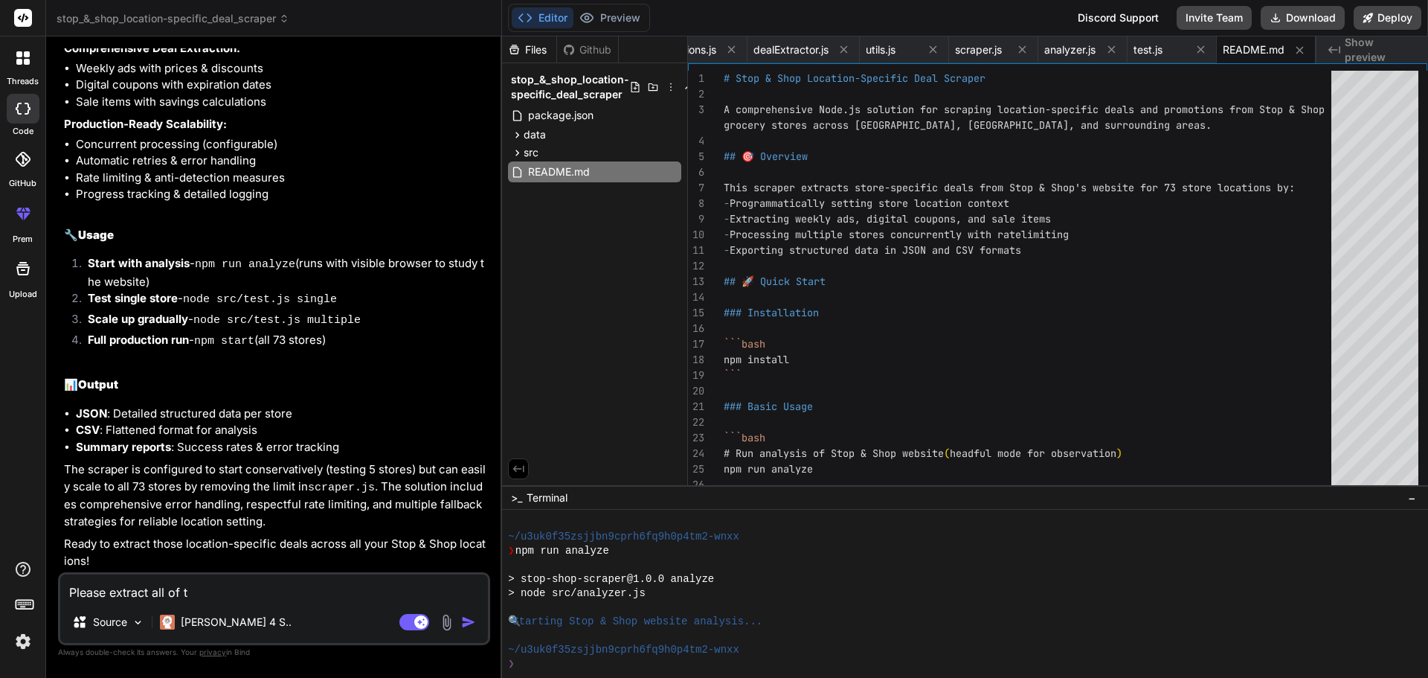
type textarea "Please extract all of th"
type textarea "x"
type textarea "Please extract all of the"
type textarea "x"
type textarea "Please extract all of them"
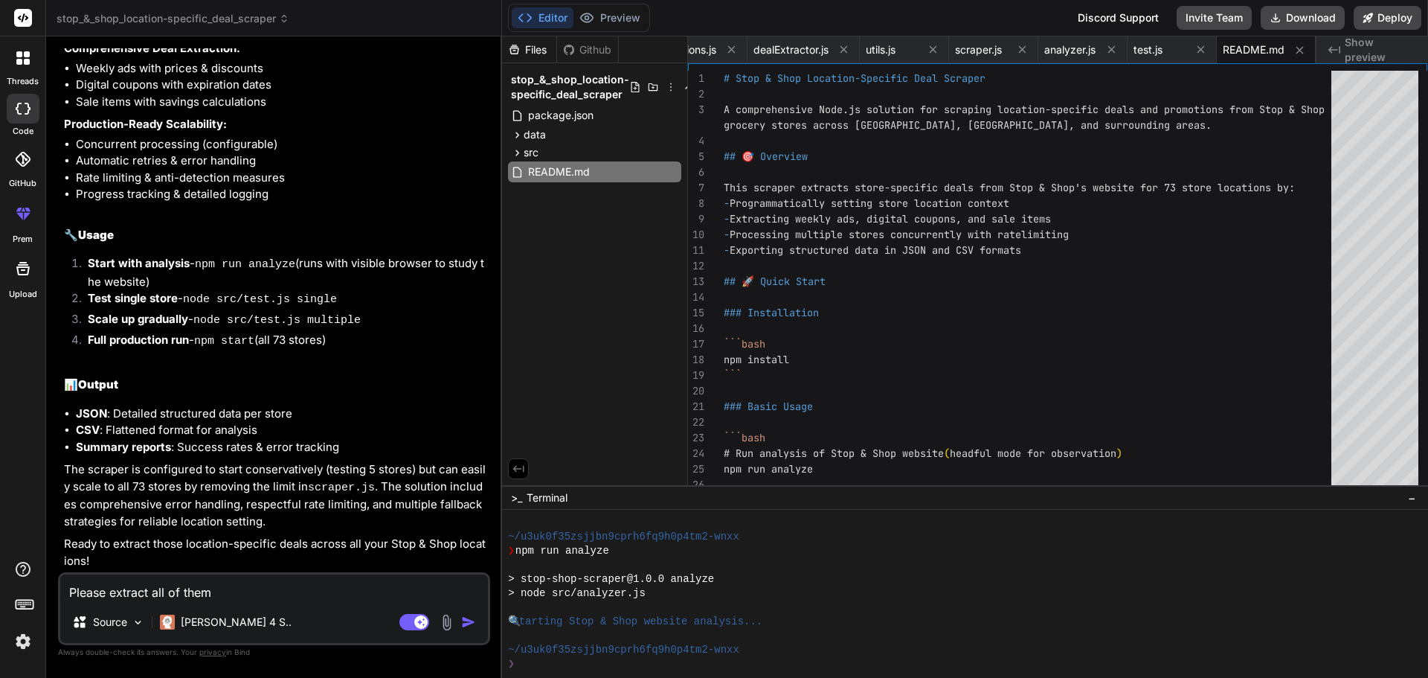
type textarea "x"
type textarea "Please extract all of the"
type textarea "x"
type textarea "Please extract all of th"
type textarea "x"
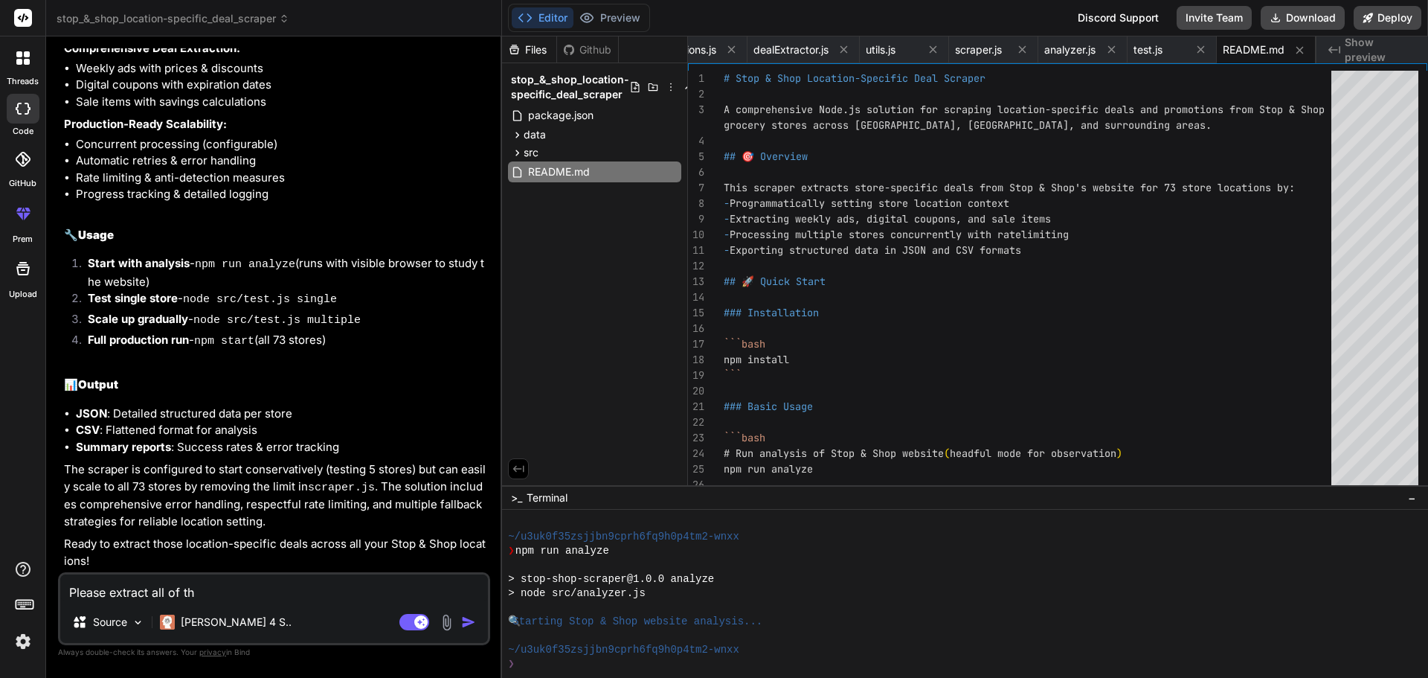
type textarea "Please extract all of t"
type textarea "x"
type textarea "Please extract all of"
type textarea "x"
type textarea "Please extract all of"
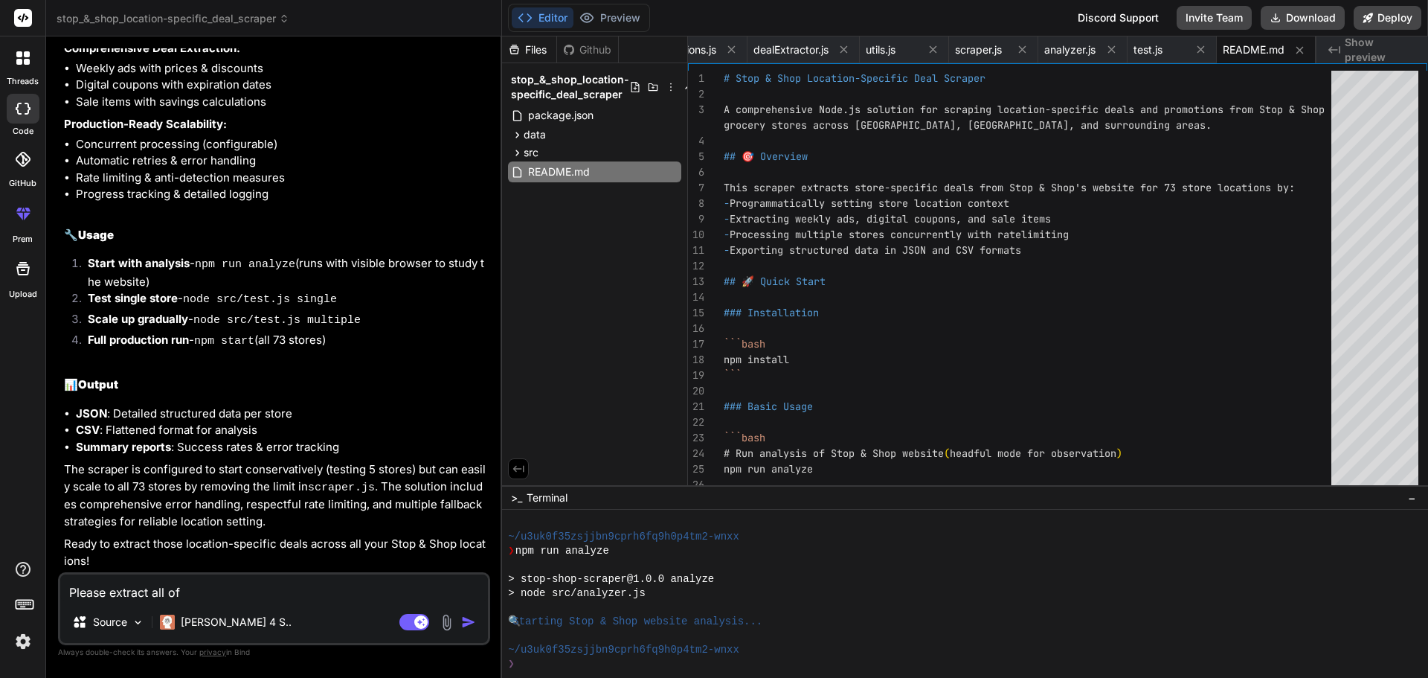
type textarea "x"
type textarea "Please extract all o"
type textarea "x"
type textarea "Please extract all"
type textarea "x"
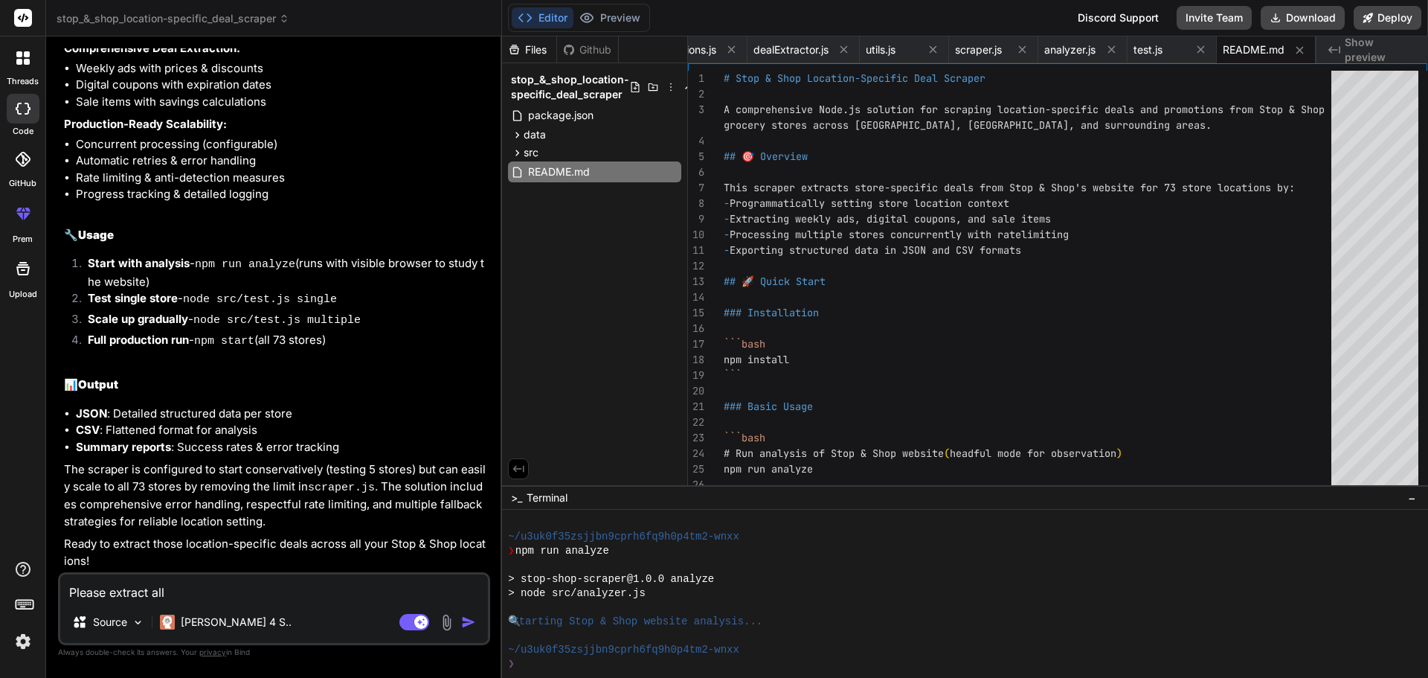
type textarea "Please extract all"
type textarea "x"
type textarea "Please extract al"
type textarea "x"
type textarea "Please extract a"
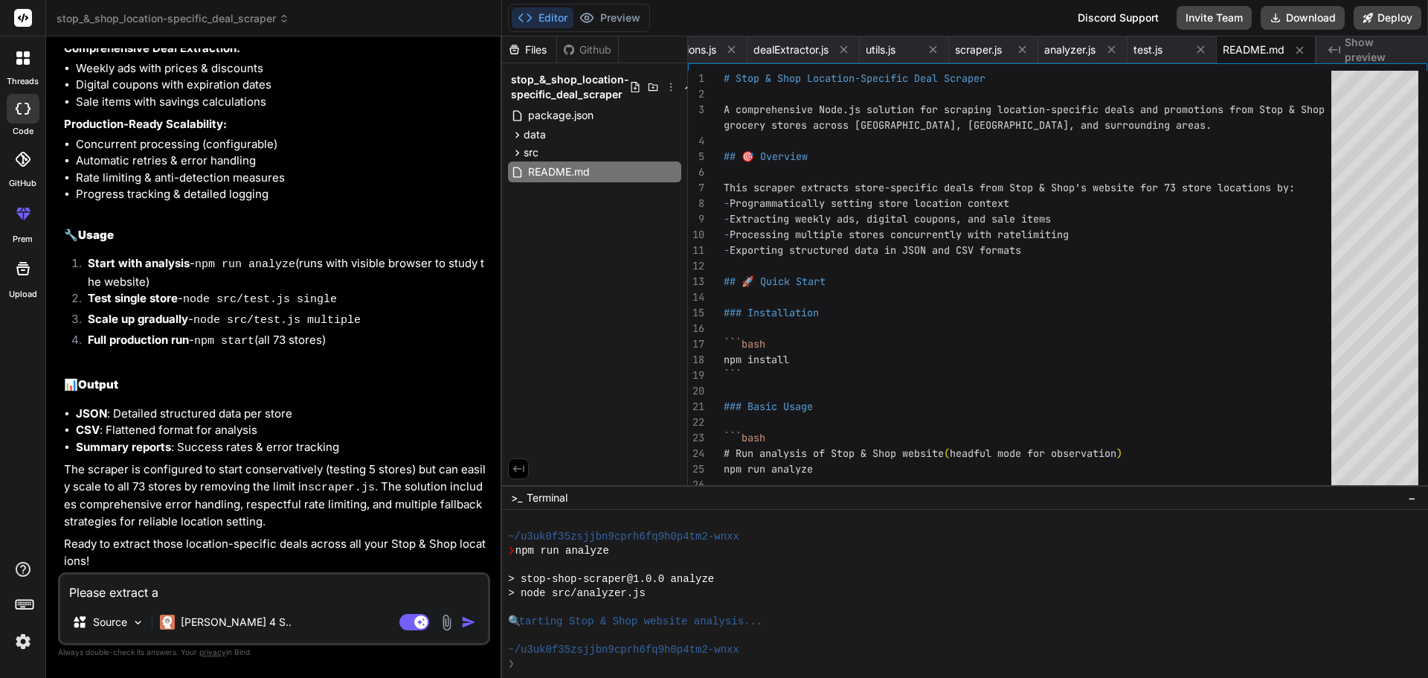
type textarea "x"
type textarea "Please extract"
type textarea "x"
type textarea "Please extract"
type textarea "x"
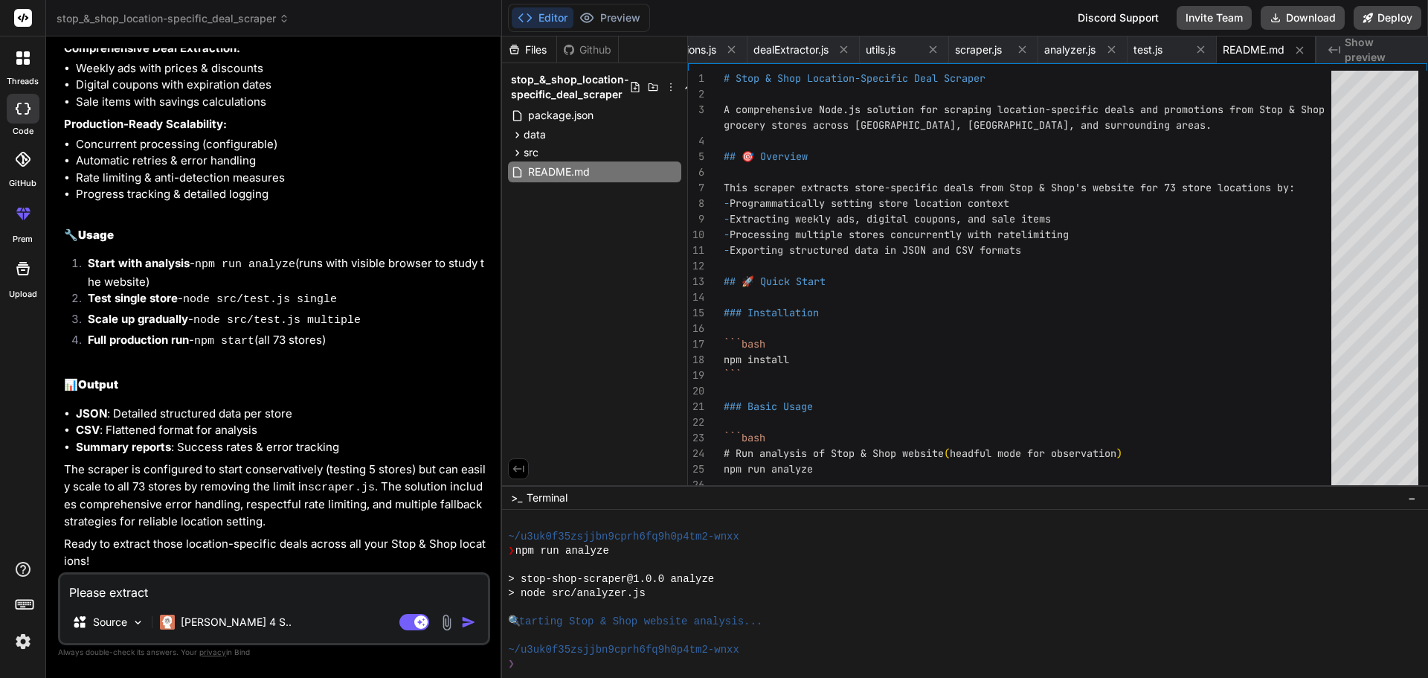
type textarea "Please extrac"
type textarea "x"
type textarea "Please extr"
type textarea "x"
type textarea "Please ext"
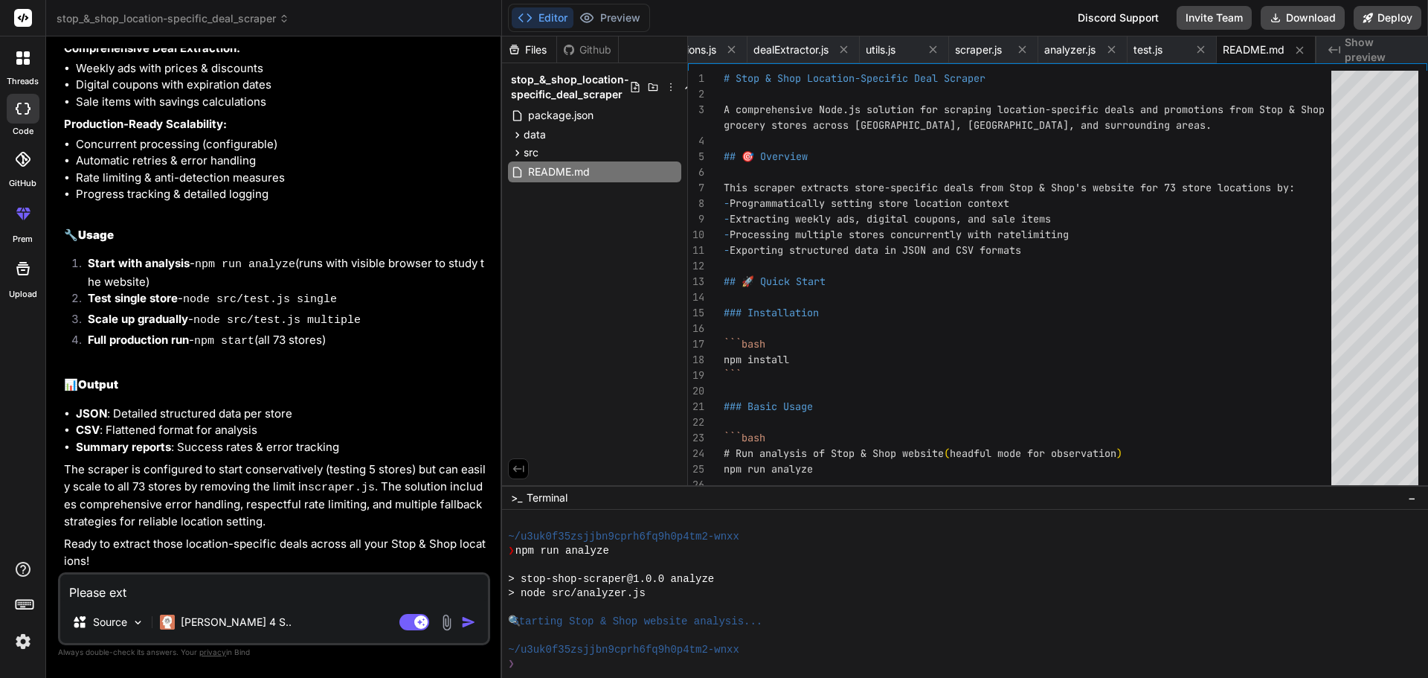
type textarea "x"
type textarea "Please ex"
type textarea "x"
type textarea "Please e"
type textarea "x"
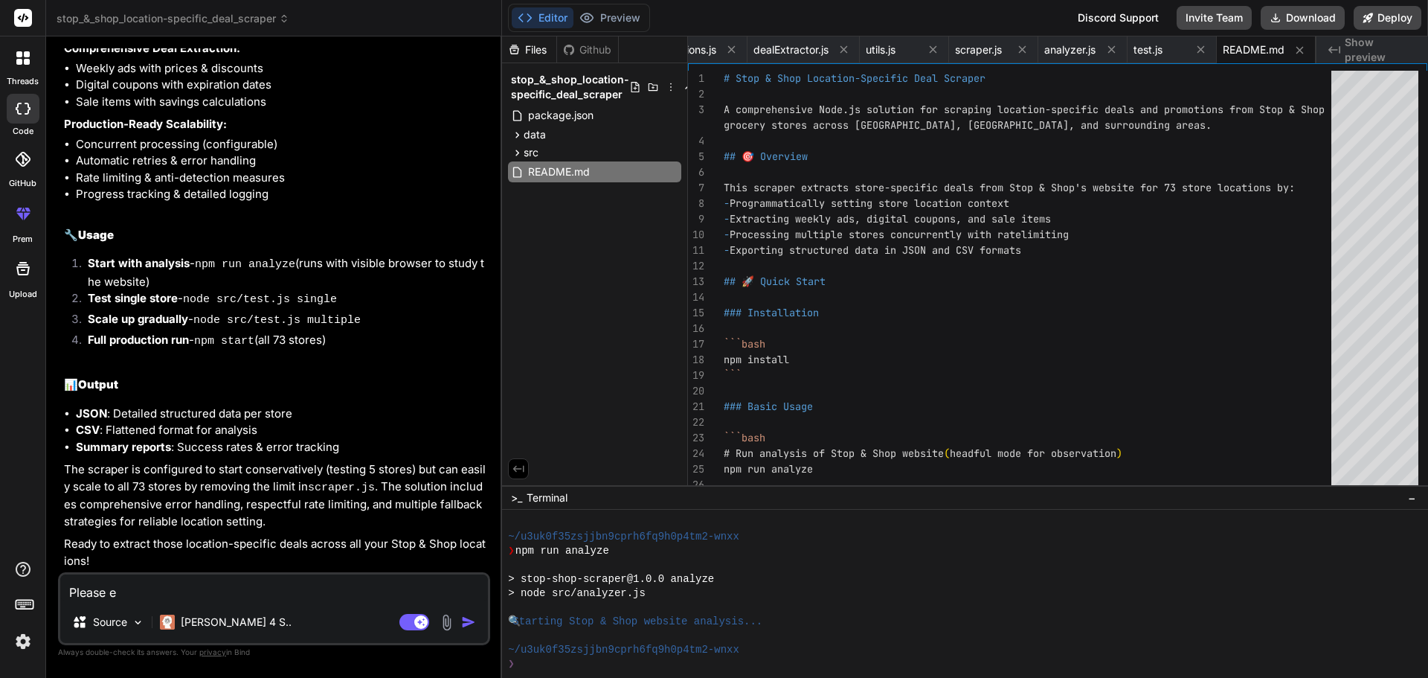
type textarea "Please"
type textarea "x"
type textarea "Please a"
type textarea "x"
type textarea "Please an"
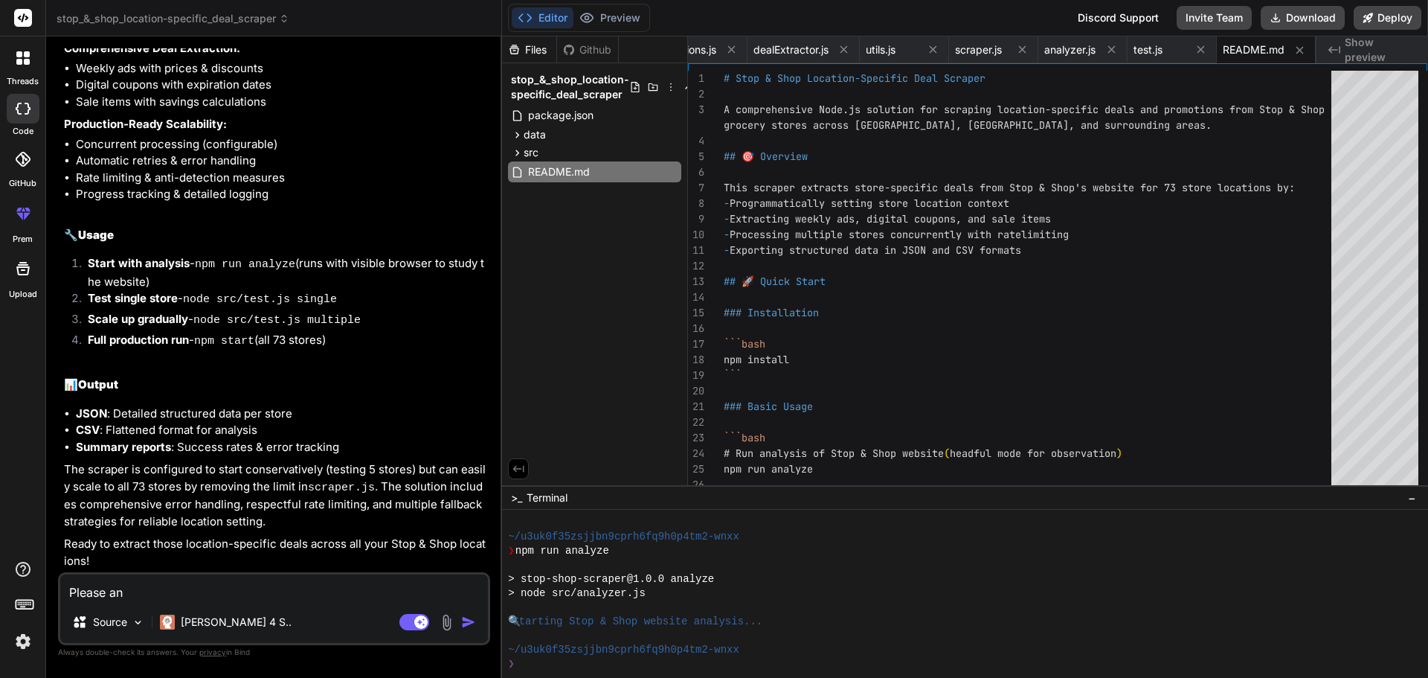
type textarea "x"
type textarea "Please [PERSON_NAME]"
type textarea "x"
type textarea "Please [PERSON_NAME]"
type textarea "x"
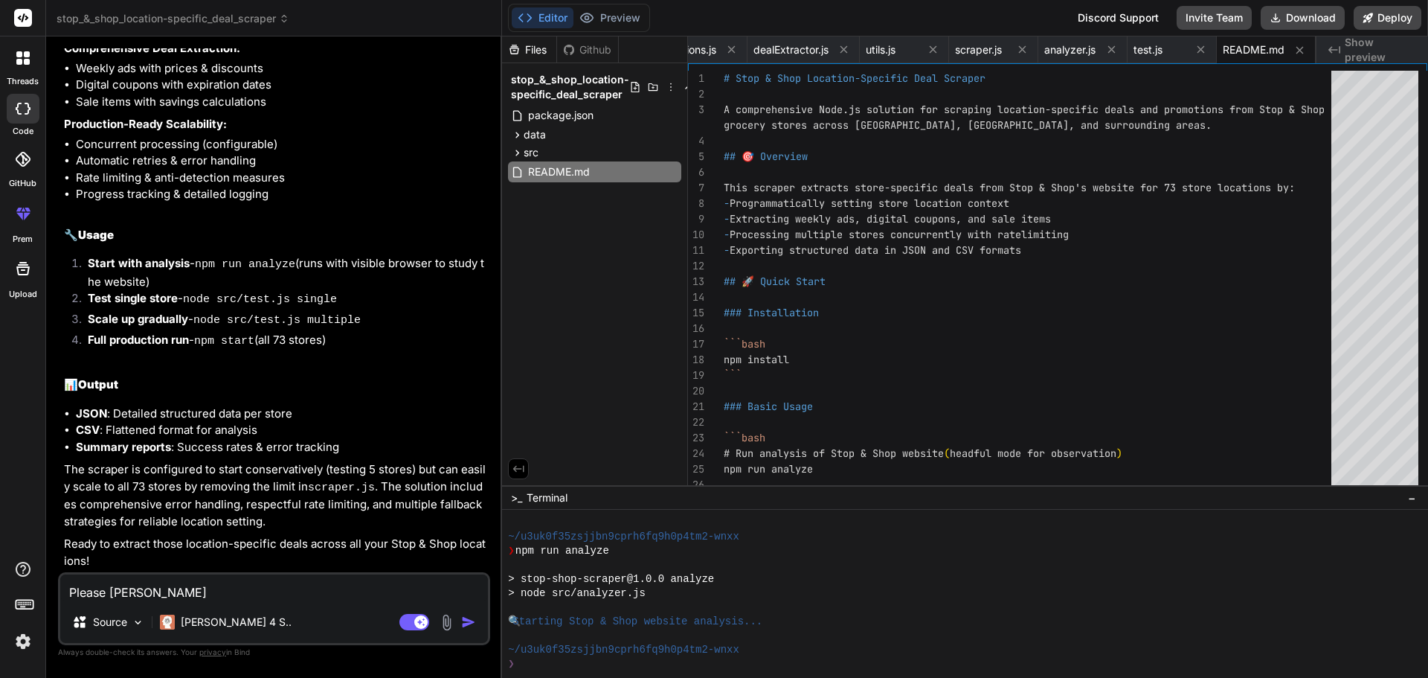
type textarea "Please anayl"
type textarea "x"
type textarea "Please anaylz"
type textarea "x"
type textarea "Please anayl"
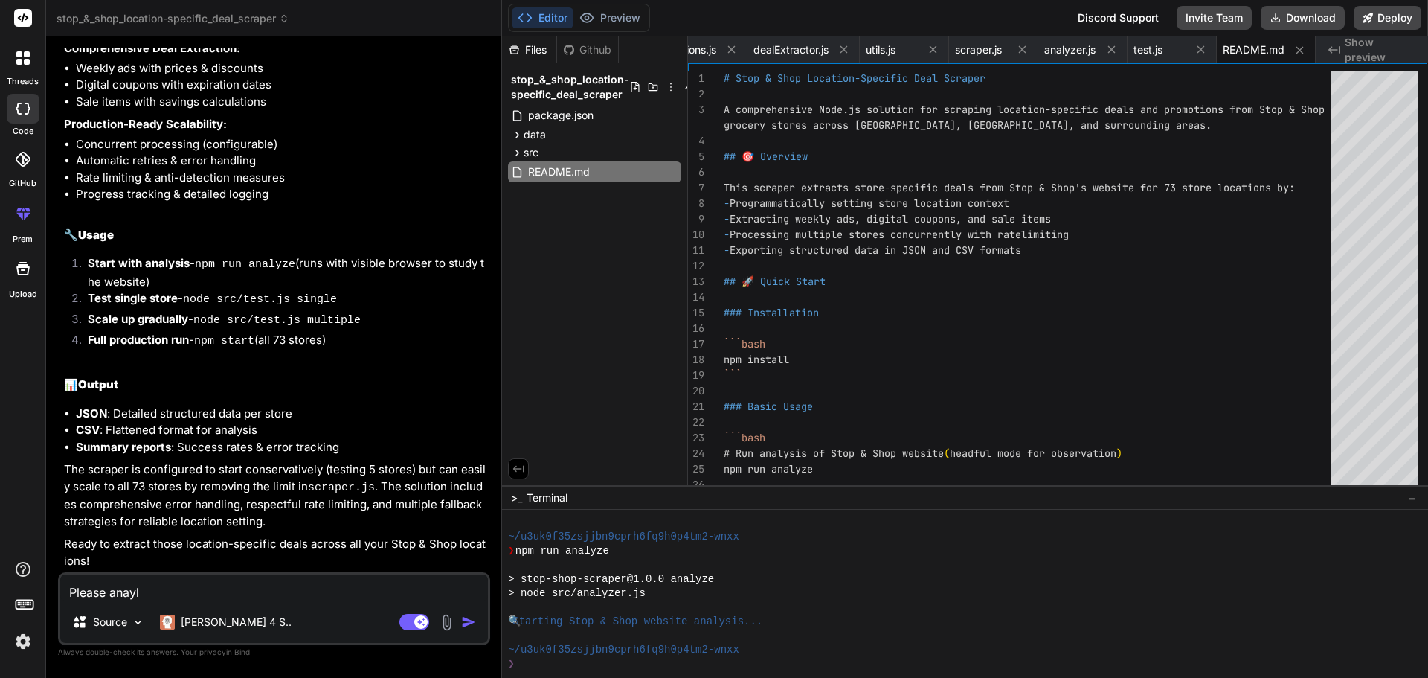
type textarea "x"
type textarea "Please [PERSON_NAME]"
type textarea "x"
type textarea "Please [PERSON_NAME]"
type textarea "x"
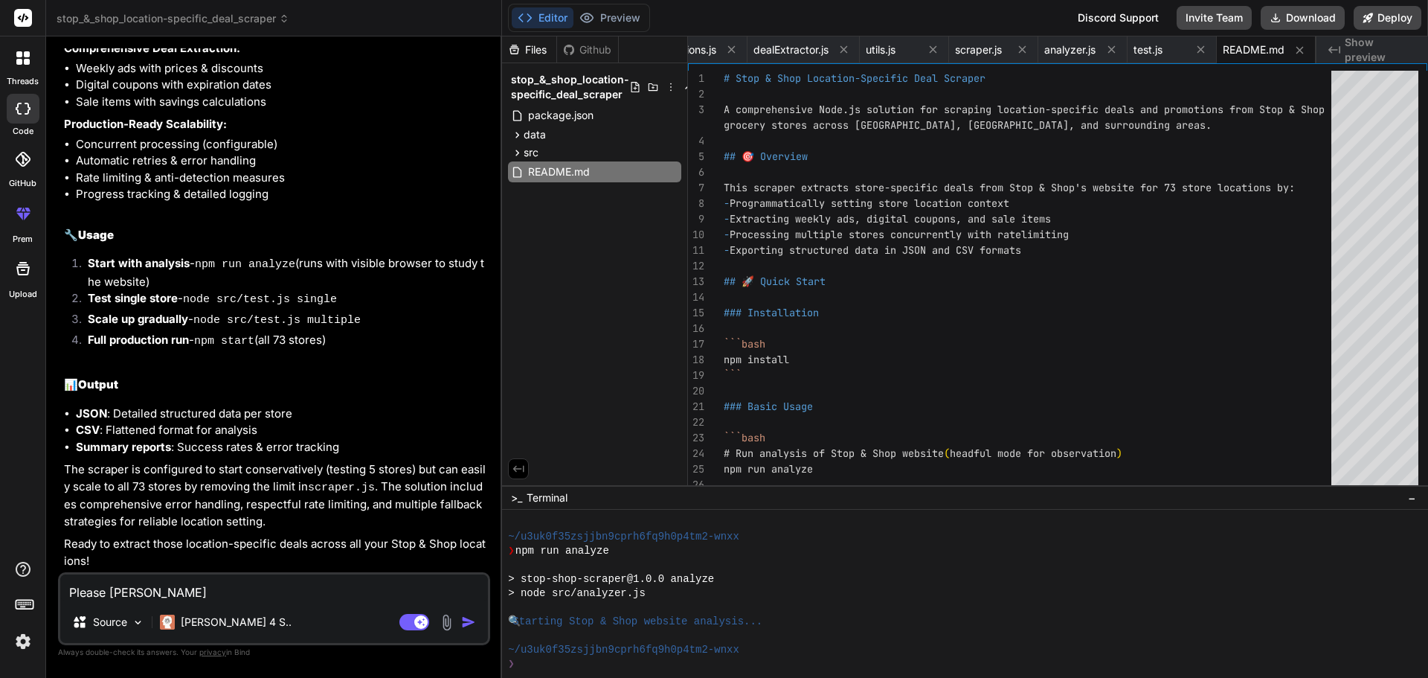
type textarea "Please anal"
type textarea "x"
type textarea "Please analy"
type textarea "x"
type textarea "Please analyz"
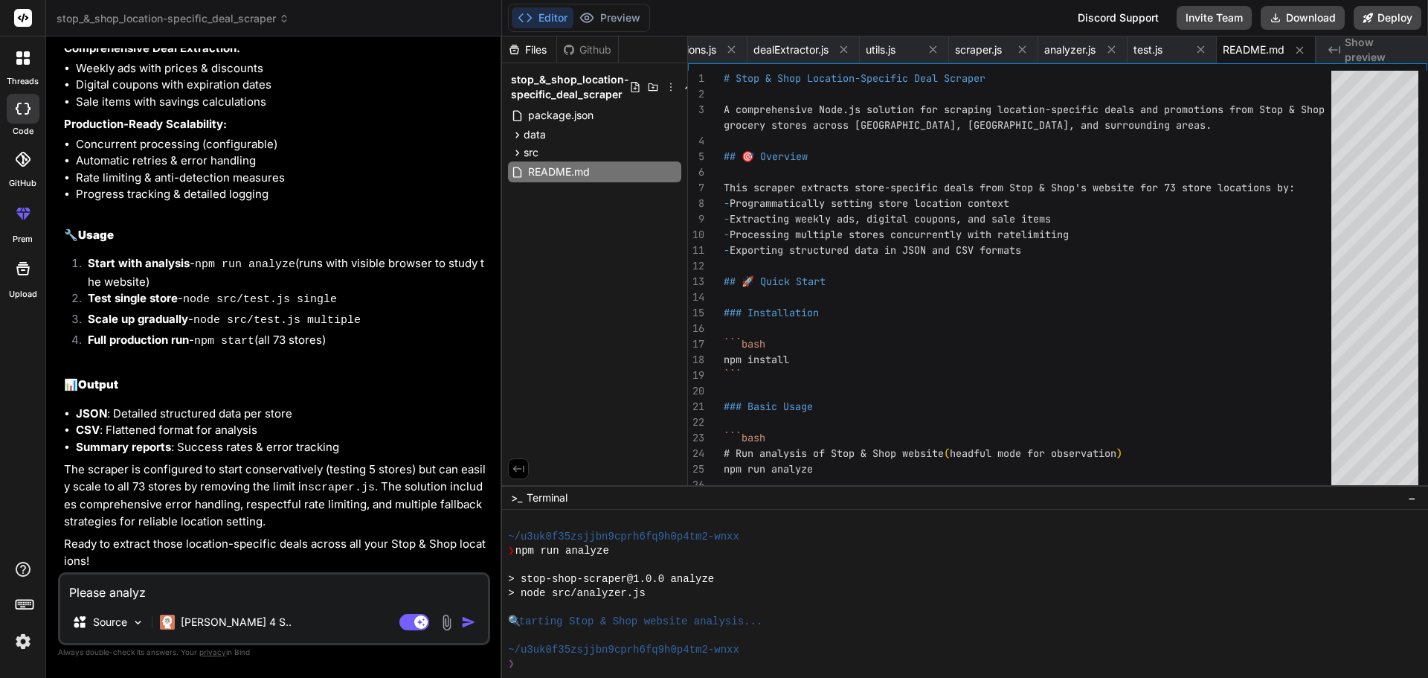
type textarea "x"
type textarea "Please analyze"
type textarea "x"
type textarea "Please analyze th"
type textarea "x"
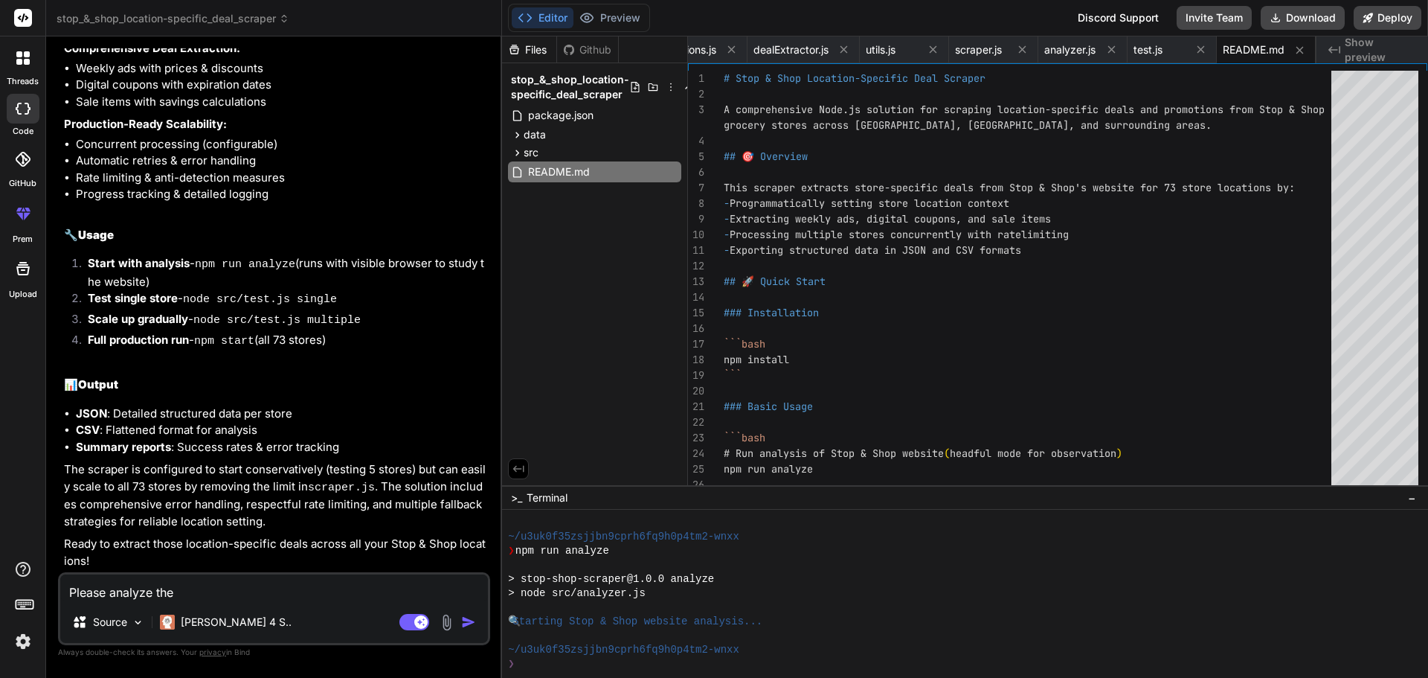
type textarea "Please analyze the"
type textarea "x"
type textarea "Please analyze the p"
type textarea "x"
type textarea "Please analyze the pa"
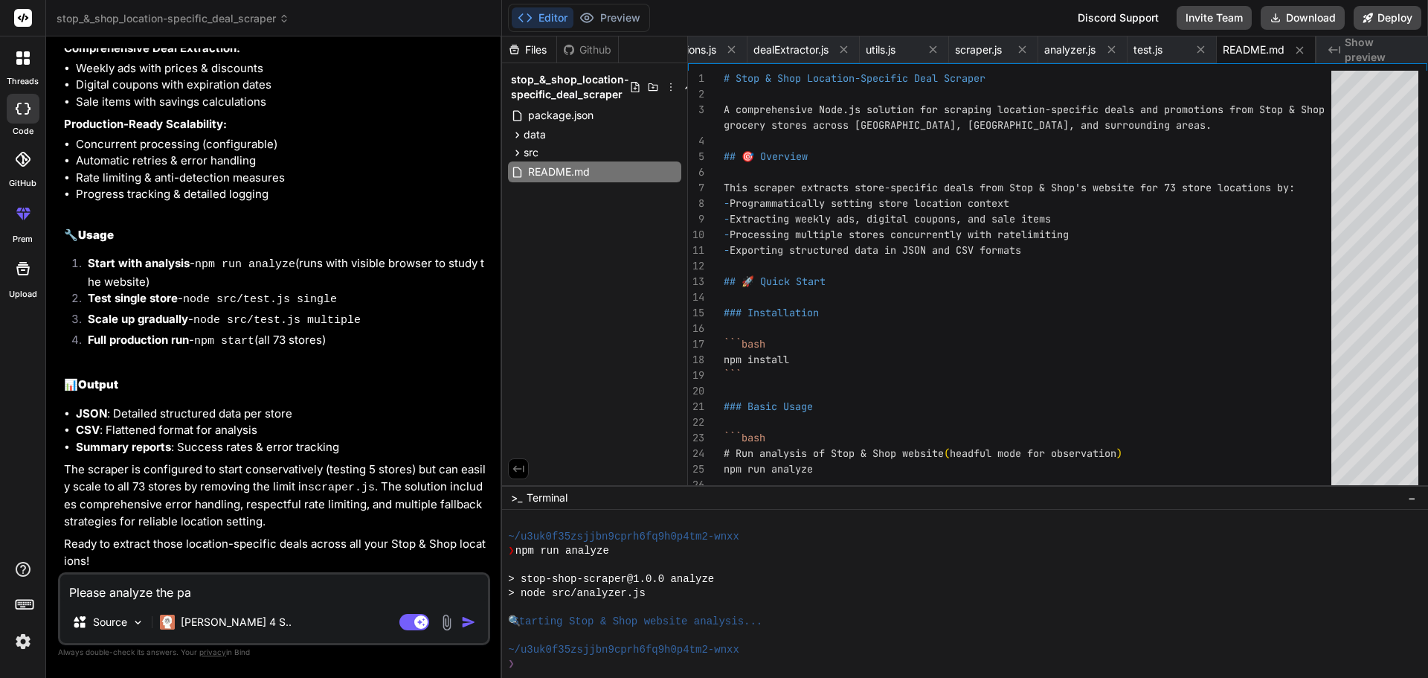
type textarea "x"
type textarea "Please analyze the pag"
type textarea "x"
type textarea "Please analyze the page"
type textarea "x"
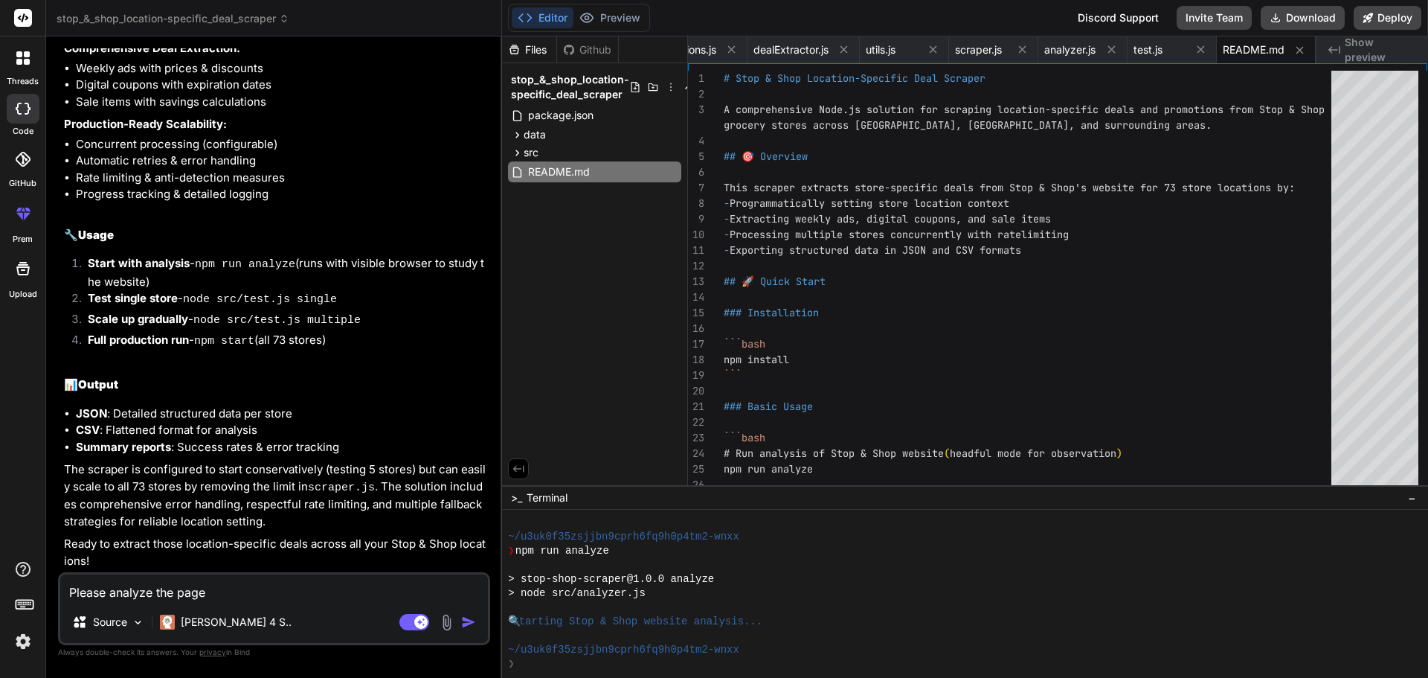
type textarea "Please analyze the page f"
type textarea "x"
type textarea "Please analyze the page fi"
type textarea "x"
type textarea "Please analyze the page f"
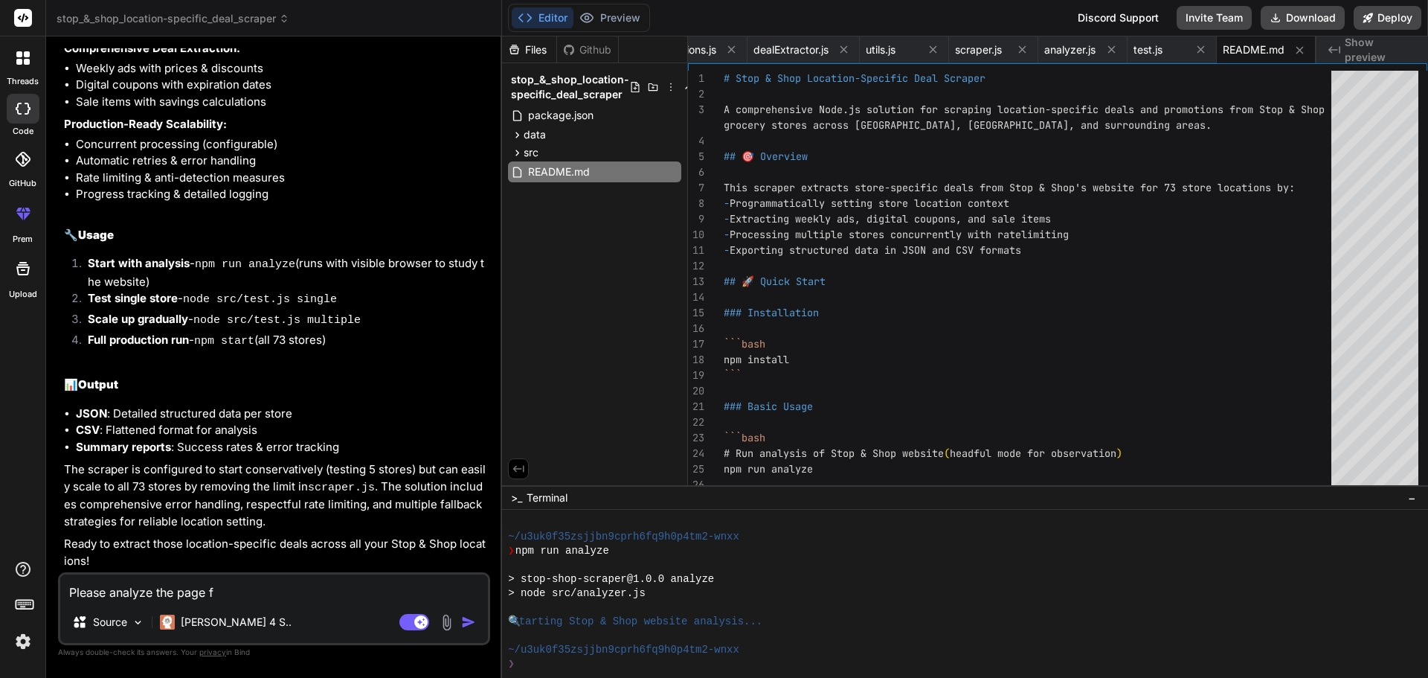
type textarea "x"
type textarea "Please analyze the page"
type textarea "x"
type textarea "Please analyze the page a"
type textarea "x"
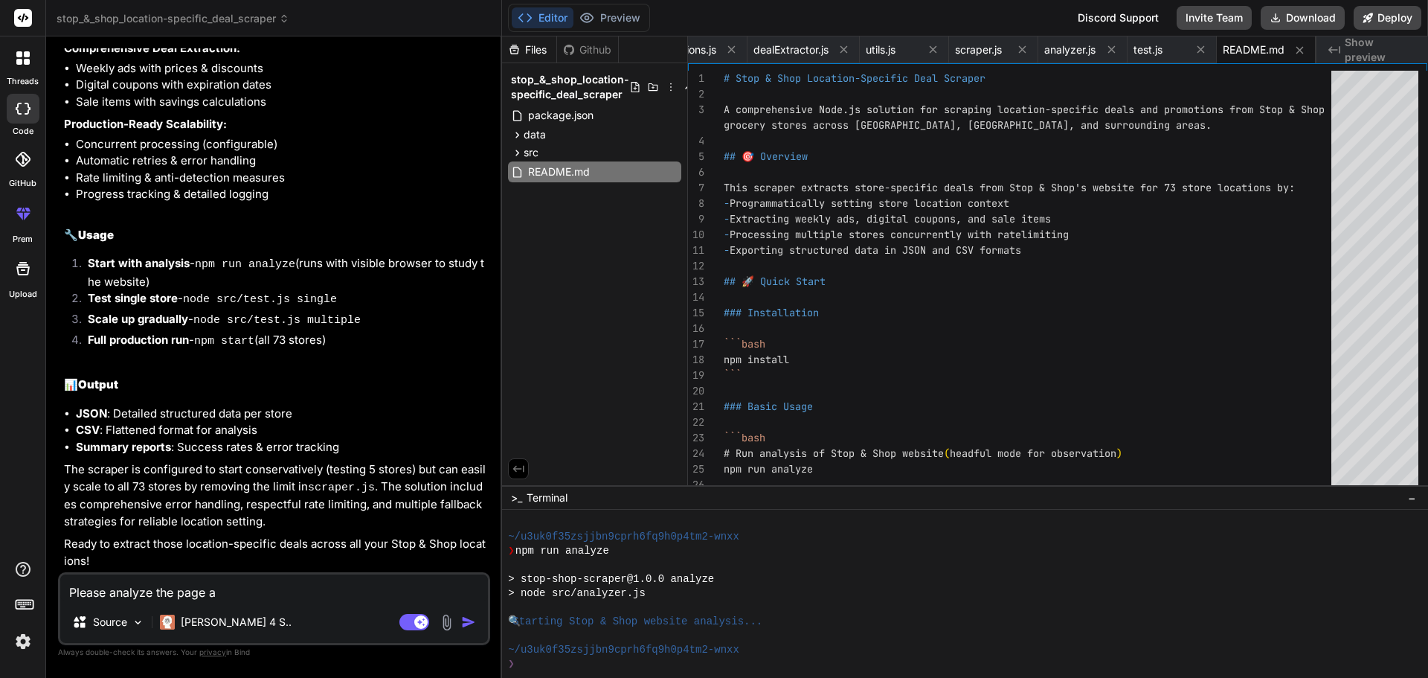
type textarea "Please analyze the page an"
type textarea "x"
type textarea "Please analyze the page and"
type textarea "x"
type textarea "Please analyze the page and"
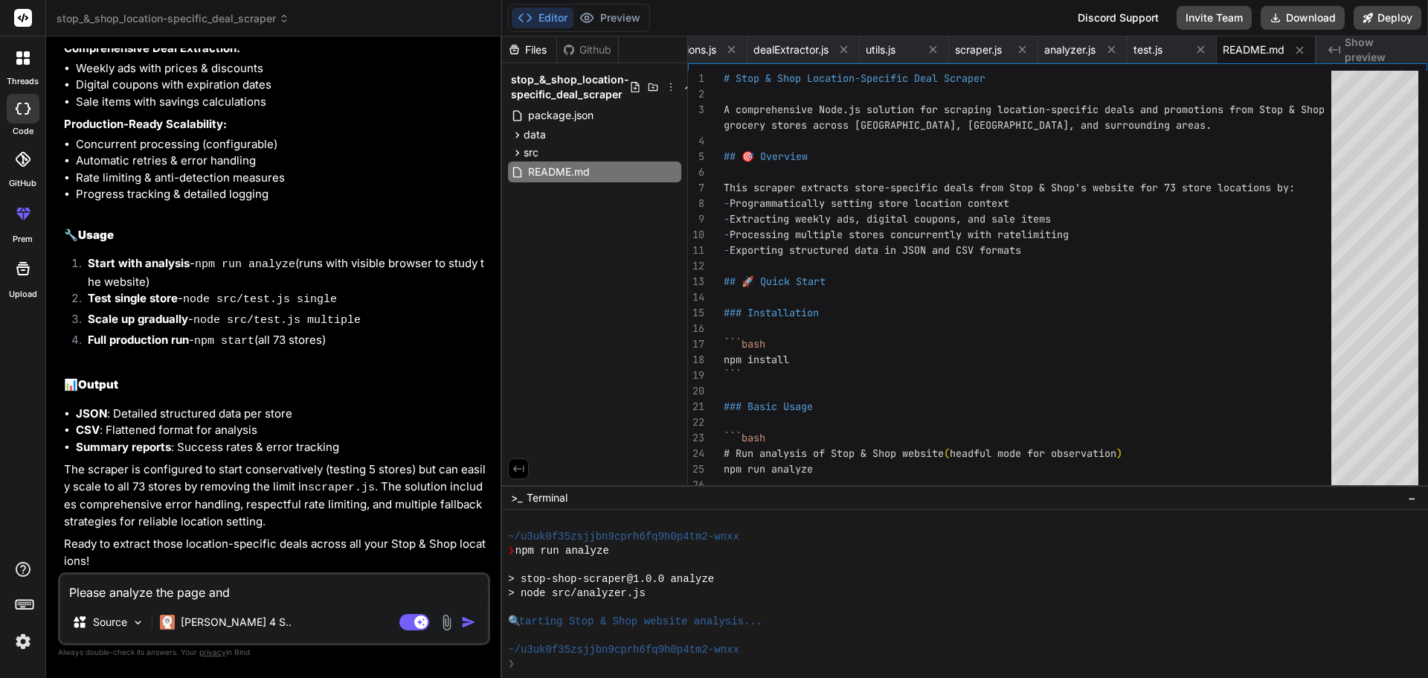
type textarea "x"
type textarea "Please analyze the page and f"
type textarea "x"
type textarea "Please analyze the page and fi"
type textarea "x"
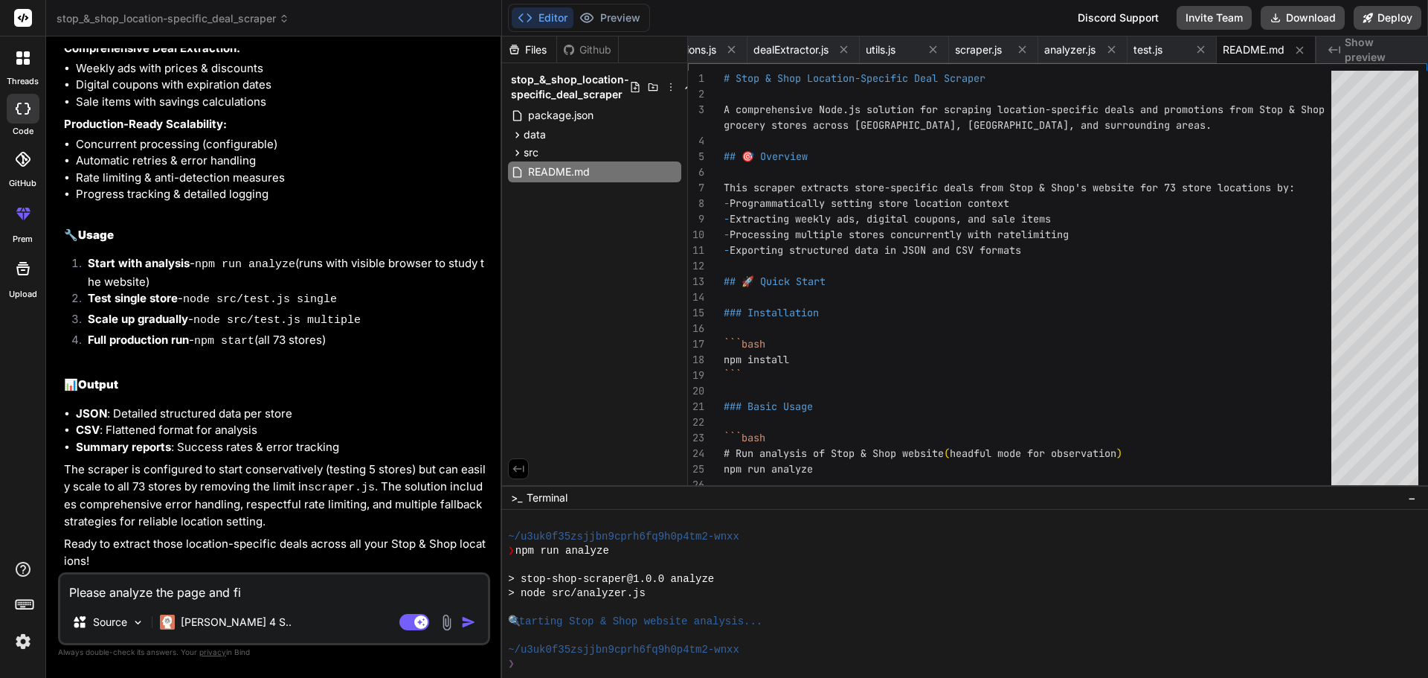
type textarea "Please analyze the page and fin"
type textarea "x"
type textarea "Please analyze the page and find"
type textarea "x"
type textarea "Please analyze the page and find"
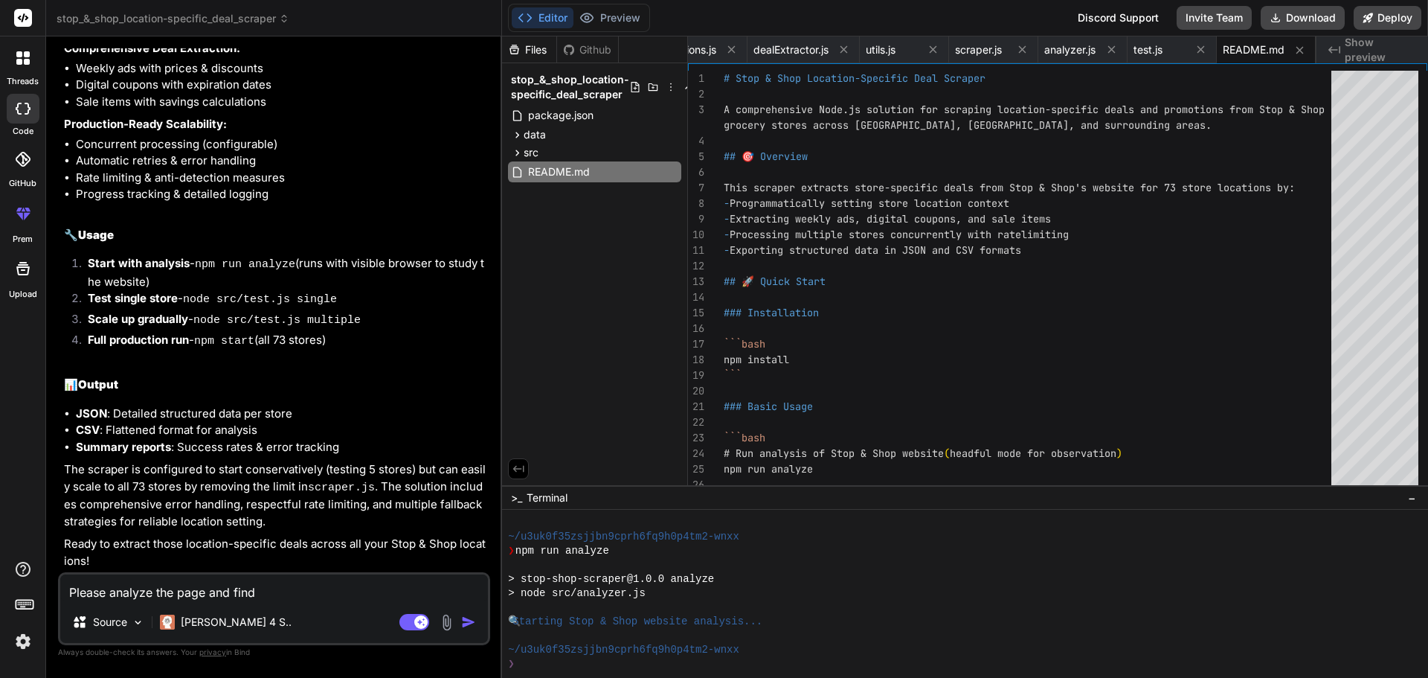
type textarea "x"
type textarea "Please analyze the page and find a"
type textarea "x"
type textarea "Please analyze the page and find a"
type textarea "x"
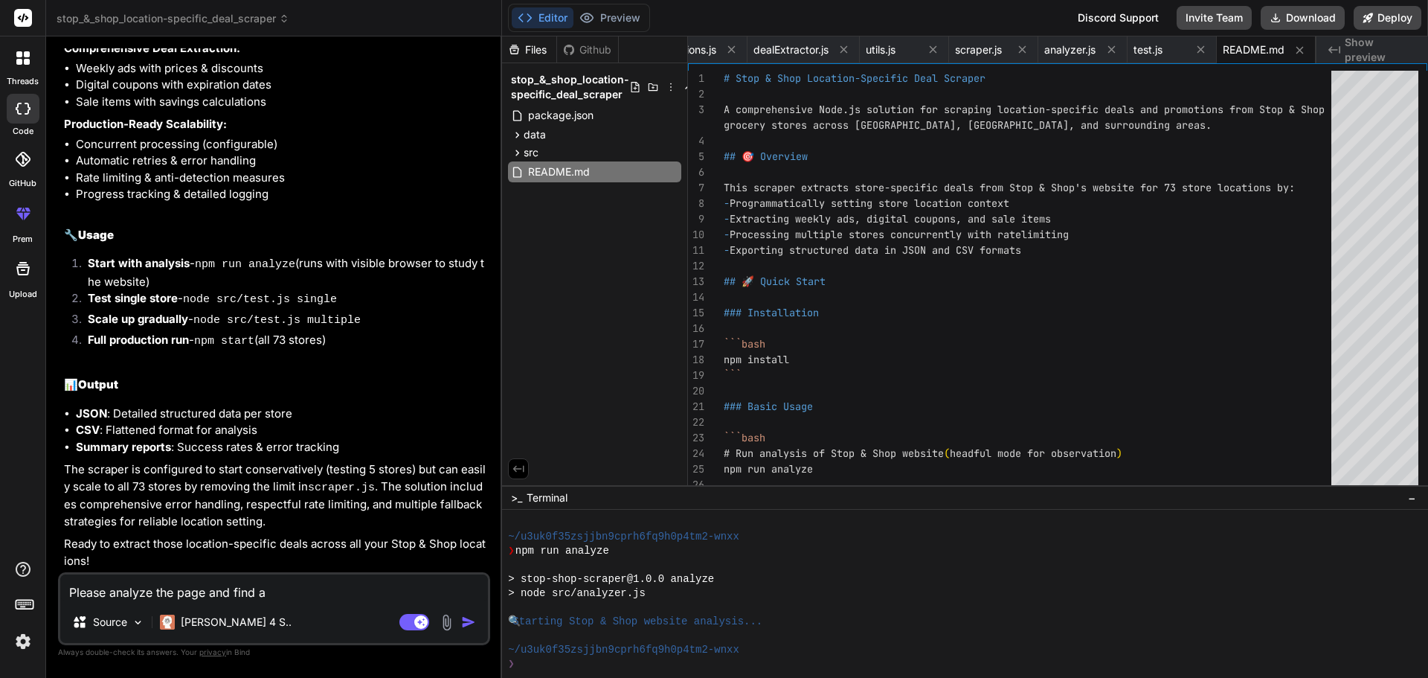
type textarea "Please analyze the page and find a w"
type textarea "x"
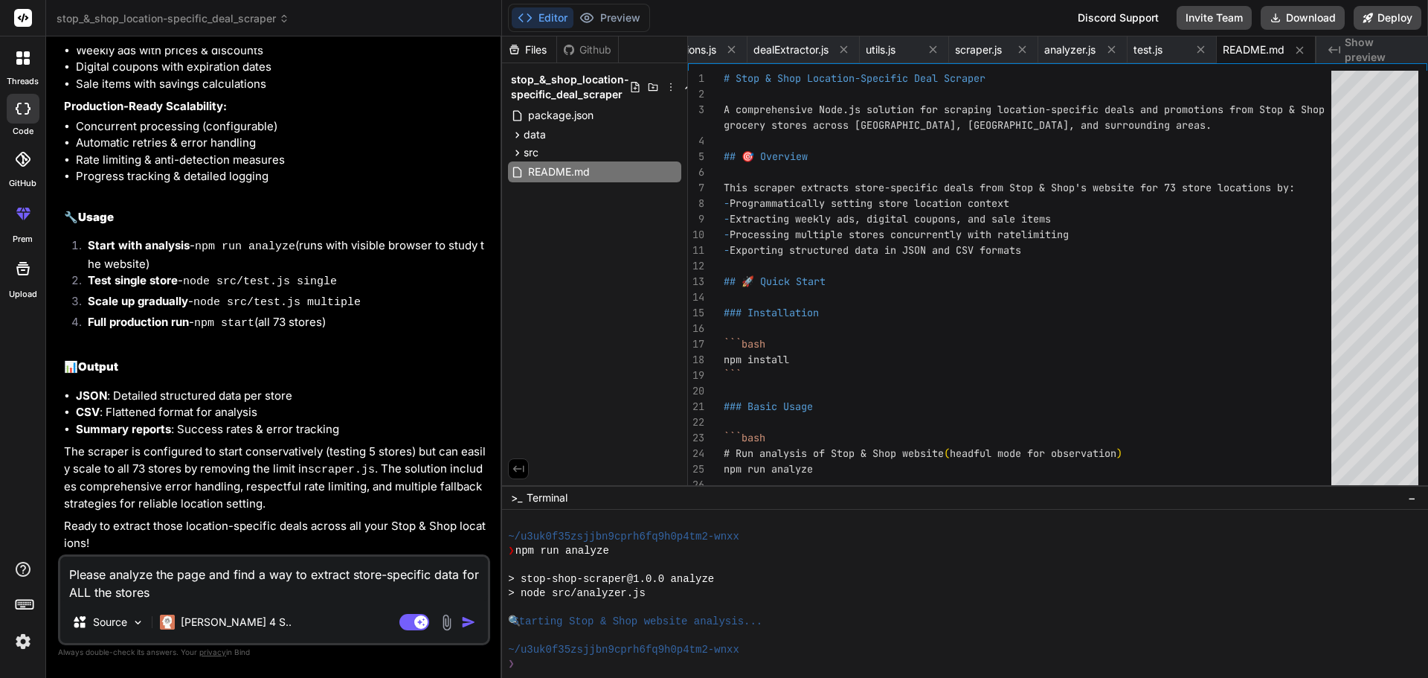
click at [321, 594] on textarea "Please analyze the page and find a way to extract store-specific data for ALL t…" at bounding box center [274, 578] width 428 height 45
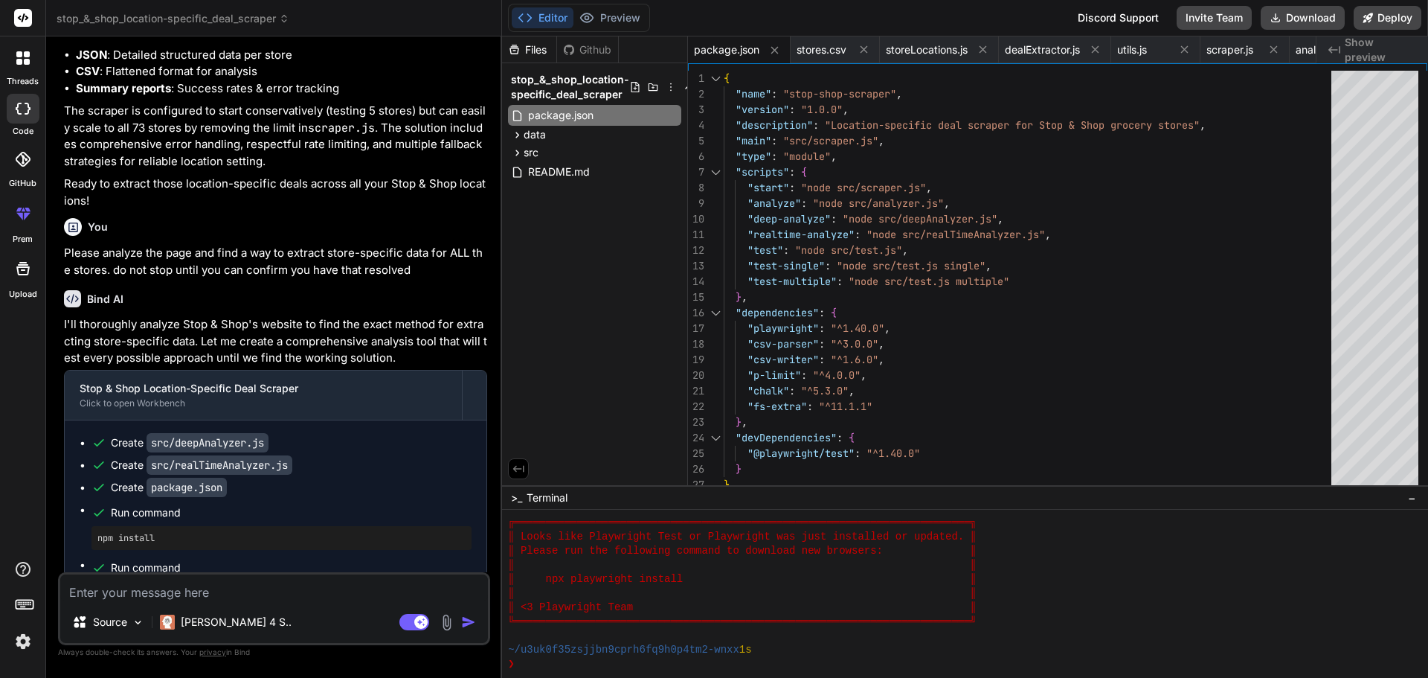
scroll to position [4760, 0]
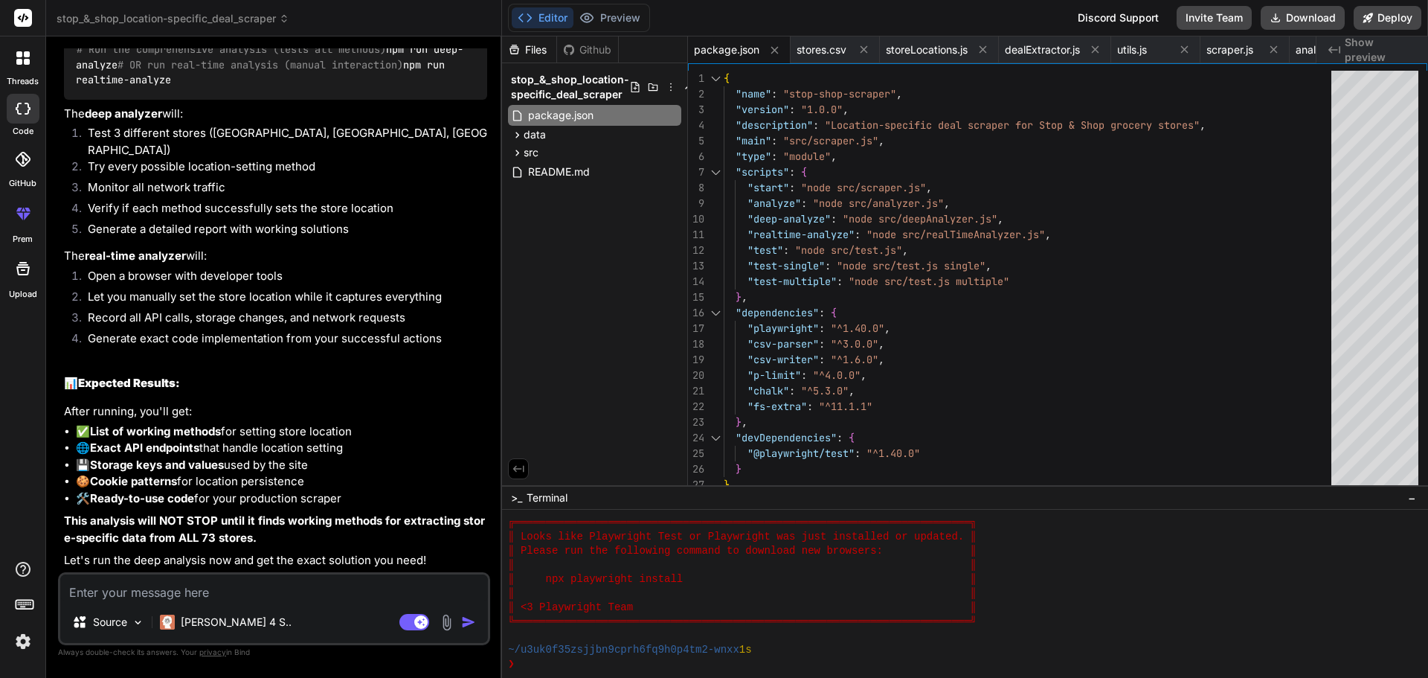
drag, startPoint x: 337, startPoint y: 397, endPoint x: 329, endPoint y: 599, distance: 202.5
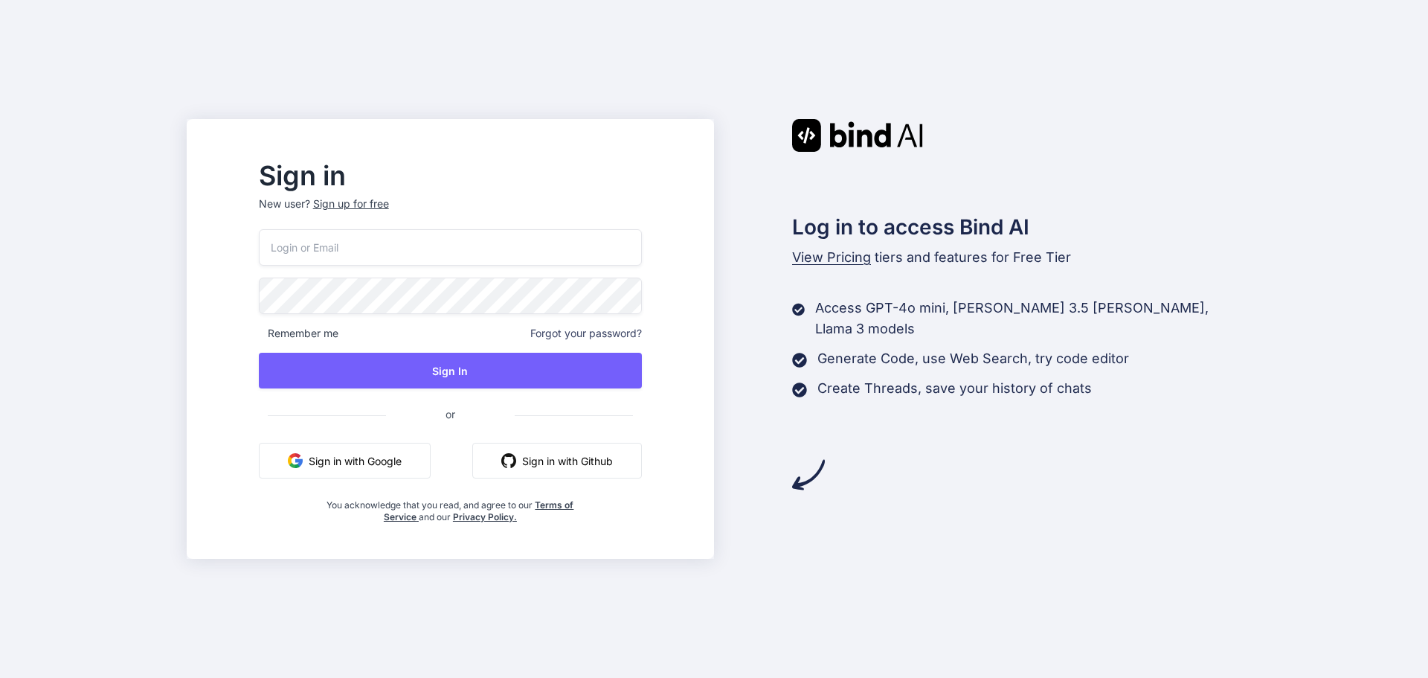
click at [431, 444] on button "Sign in with Google" at bounding box center [345, 461] width 172 height 36
